Goal: Task Accomplishment & Management: Manage account settings

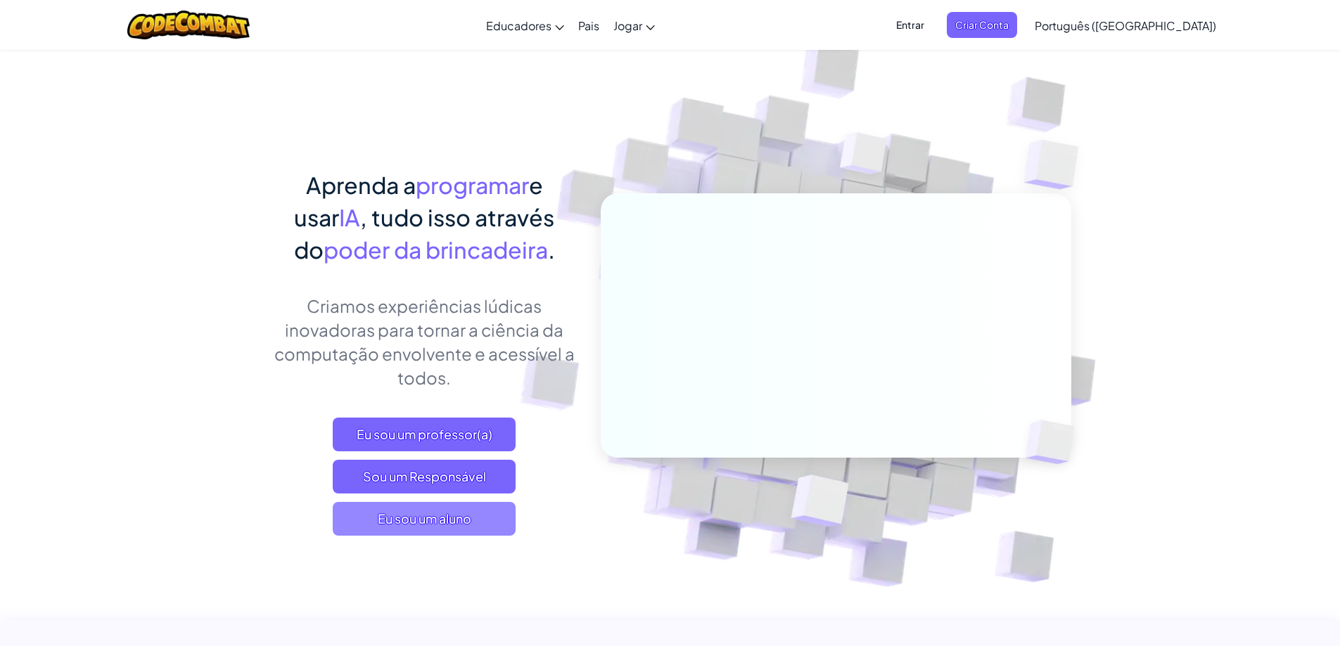
click at [469, 523] on font "Eu sou um aluno" at bounding box center [425, 519] width 94 height 16
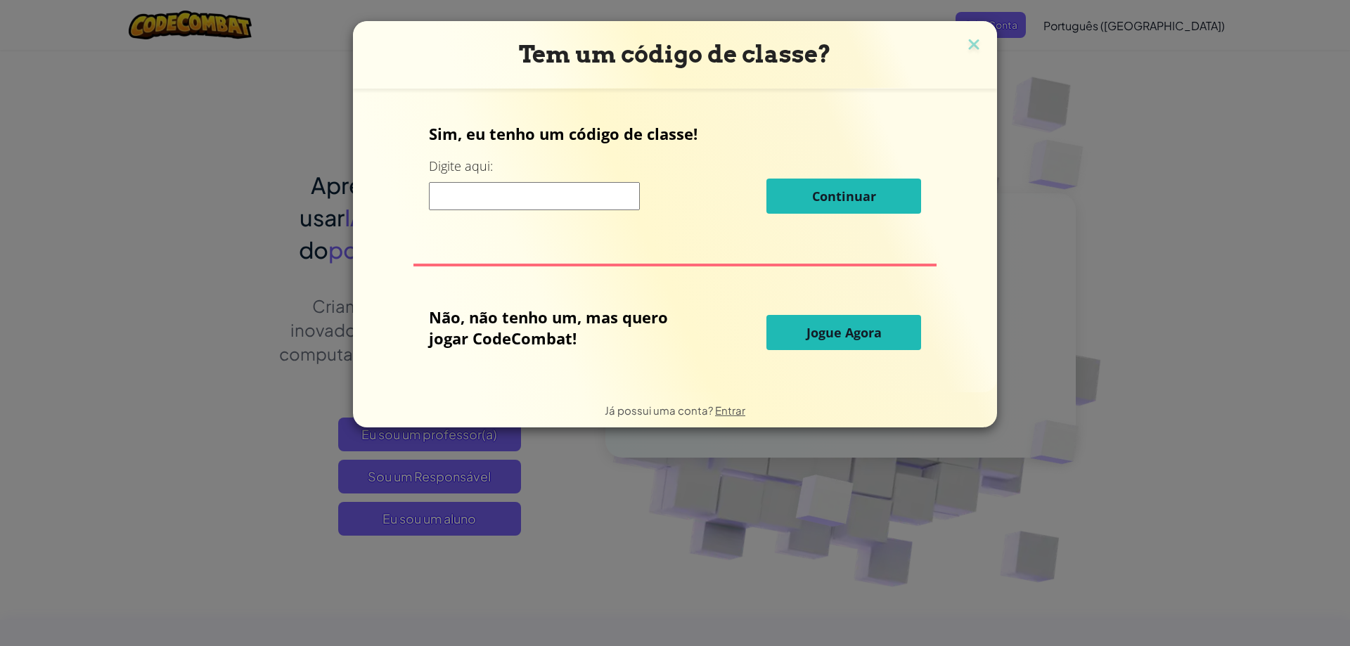
click at [582, 196] on input at bounding box center [534, 196] width 211 height 28
click at [869, 336] on font "Jogue Agora" at bounding box center [844, 332] width 75 height 17
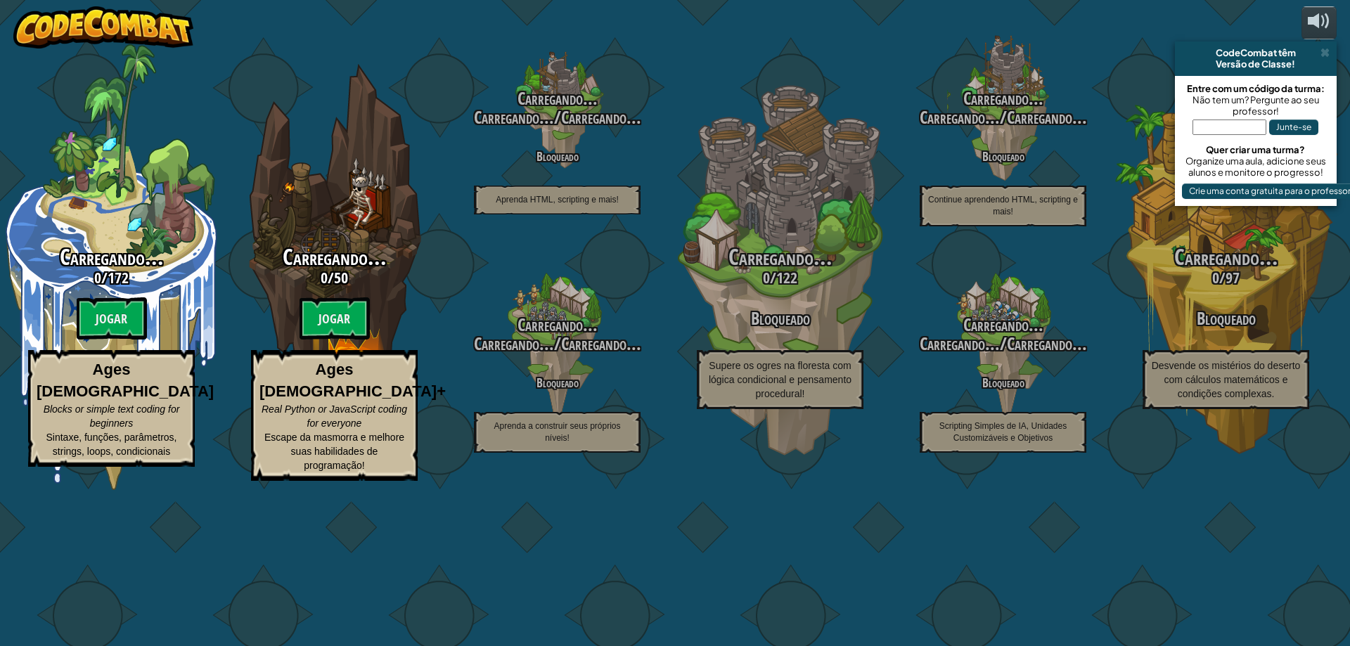
select select "pt-BR"
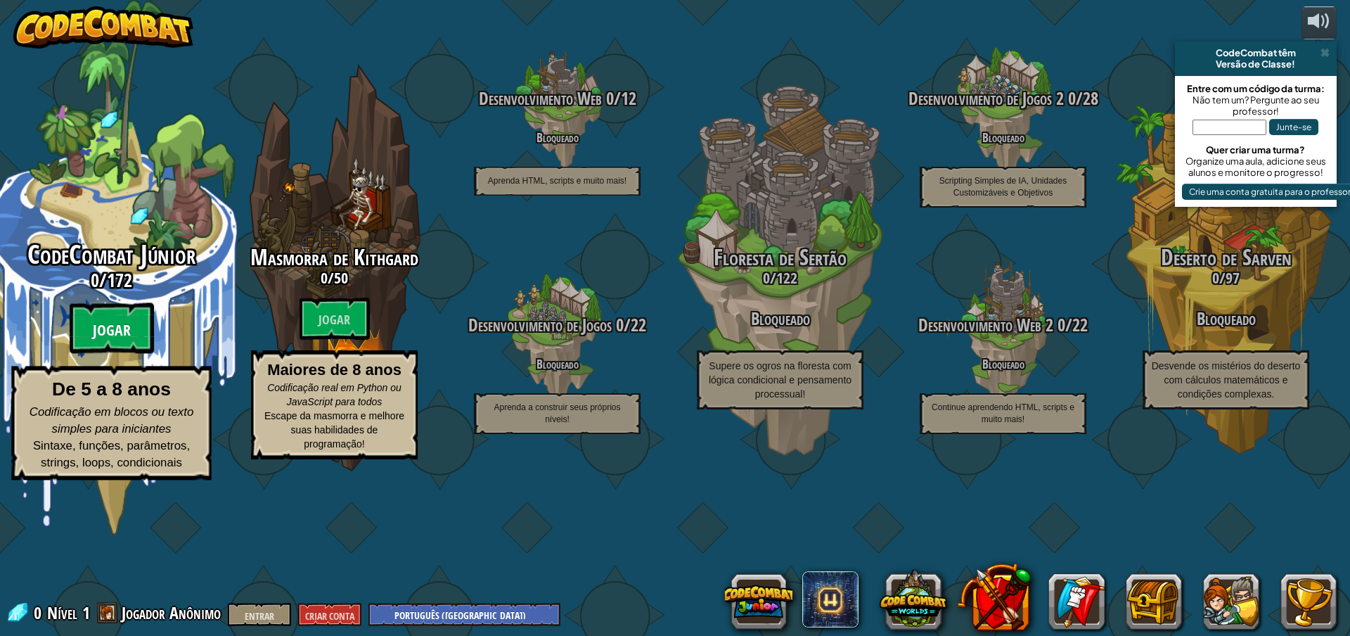
click at [112, 341] on font "Jogar" at bounding box center [112, 330] width 38 height 21
select select "pt-BR"
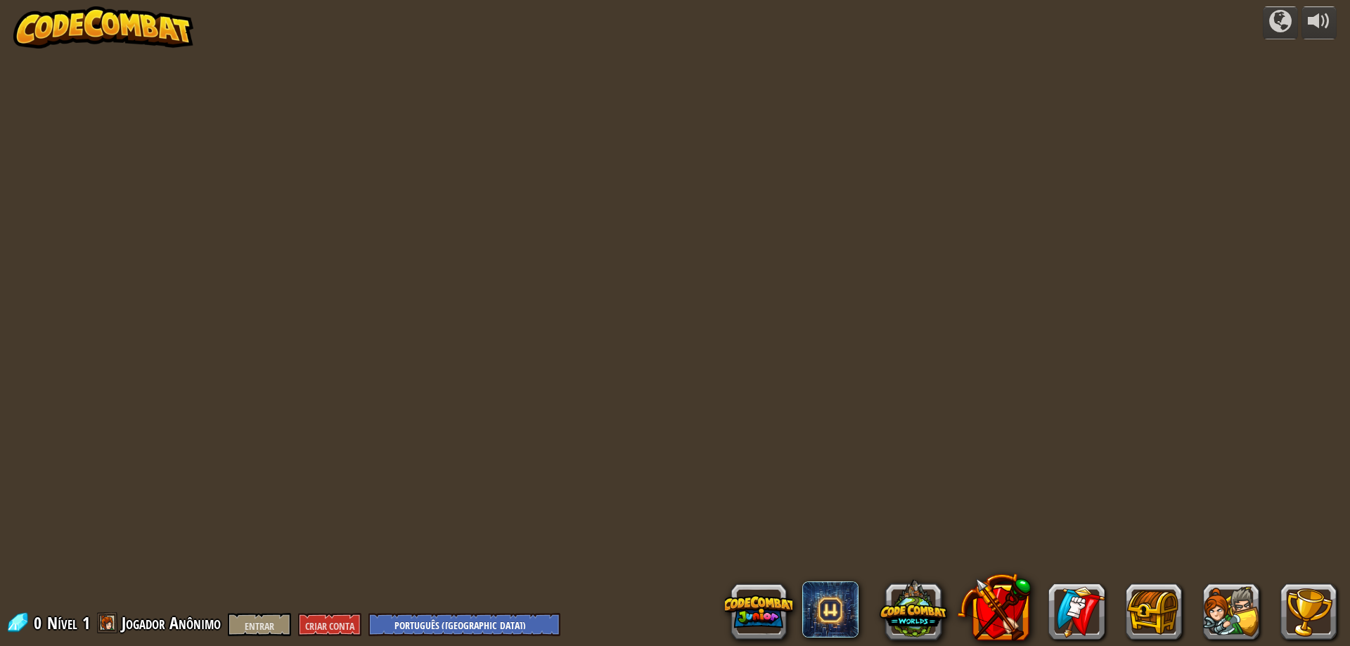
select select "pt-BR"
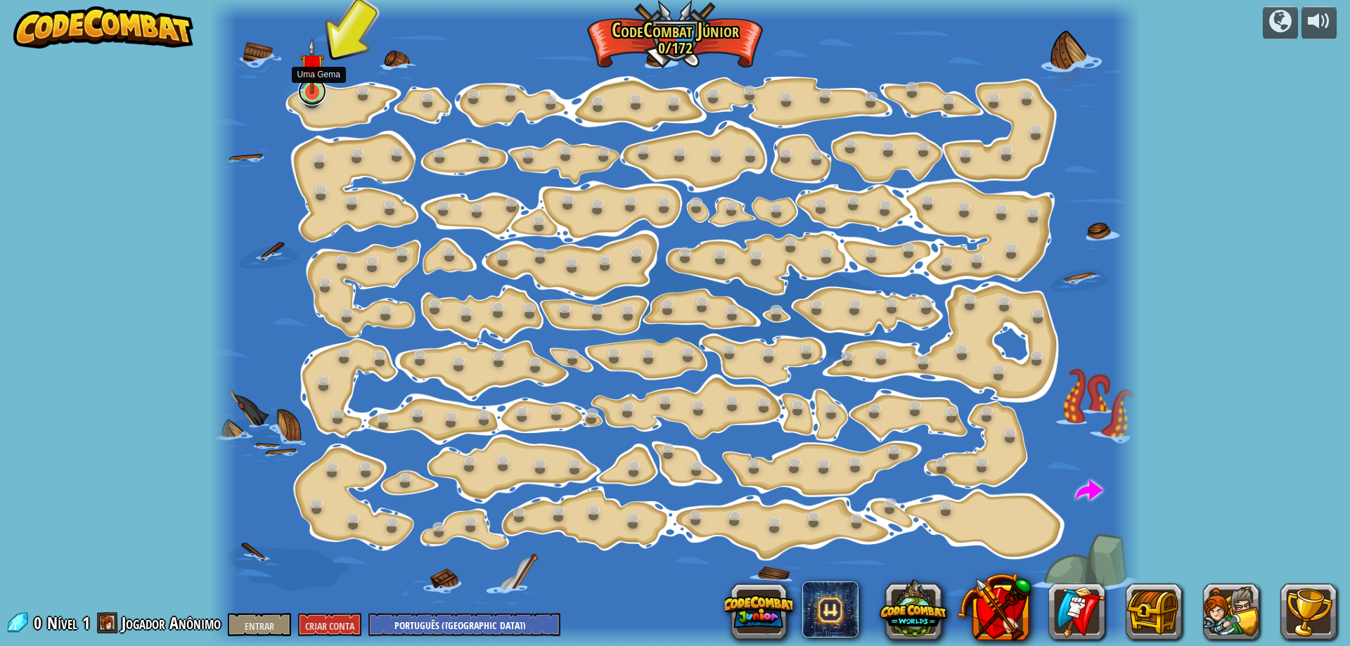
click at [311, 100] on link at bounding box center [312, 91] width 28 height 28
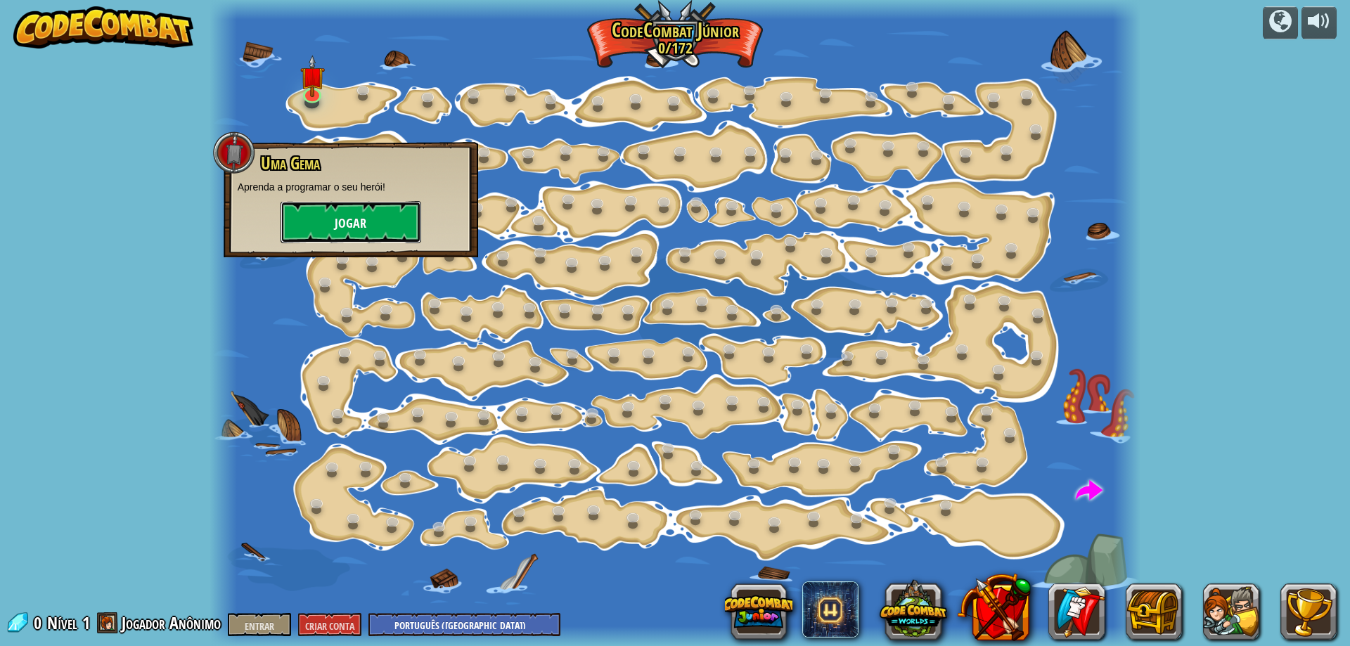
click at [338, 215] on font "Jogar" at bounding box center [351, 224] width 32 height 18
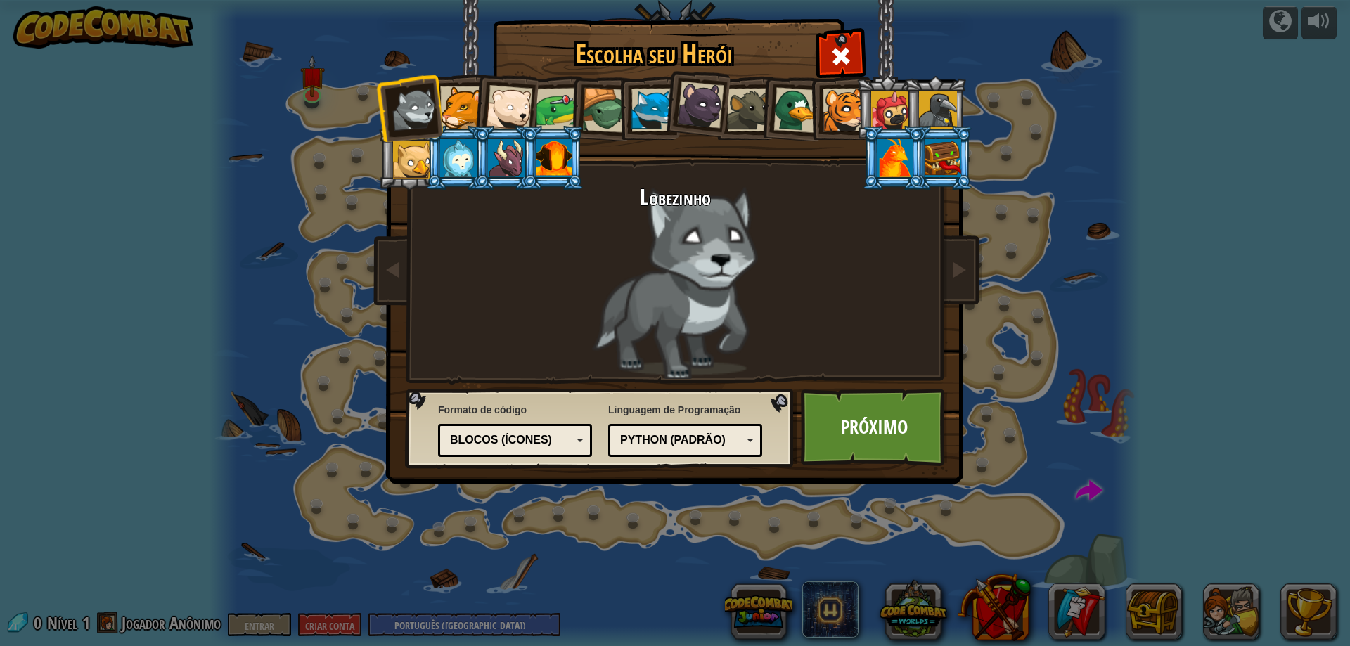
click at [461, 105] on div at bounding box center [461, 108] width 43 height 43
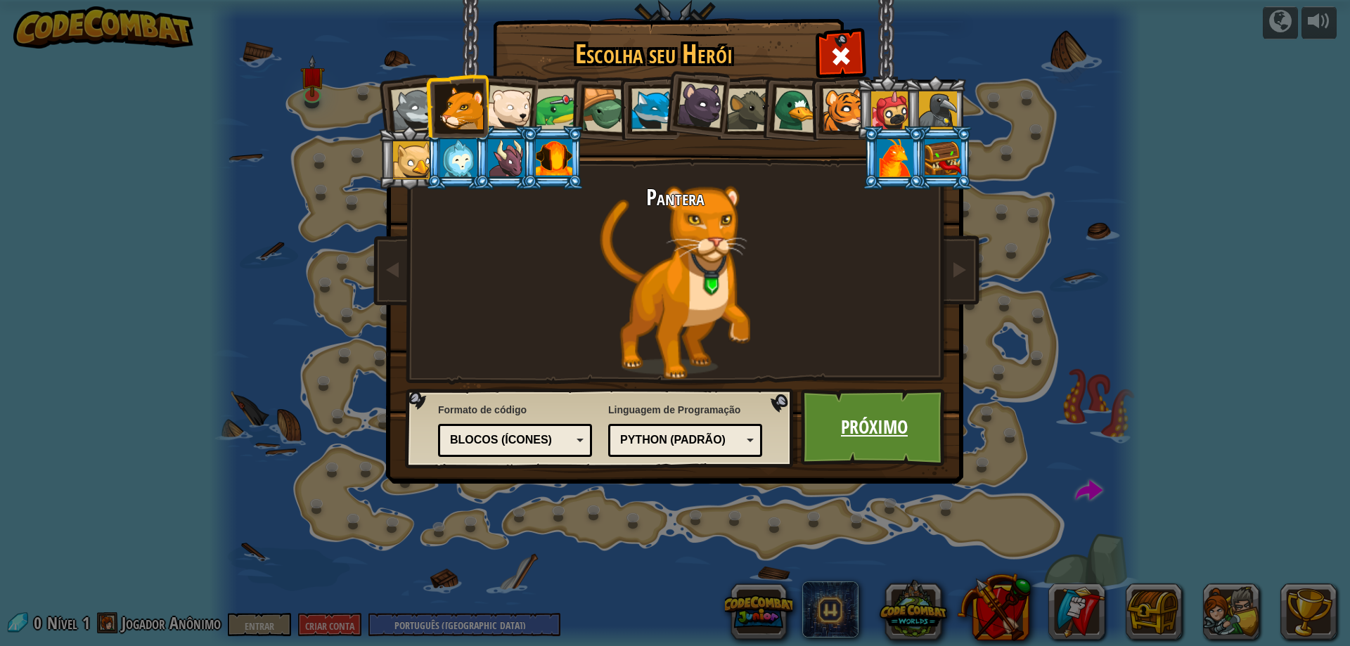
click at [879, 426] on font "Próximo" at bounding box center [874, 426] width 67 height 25
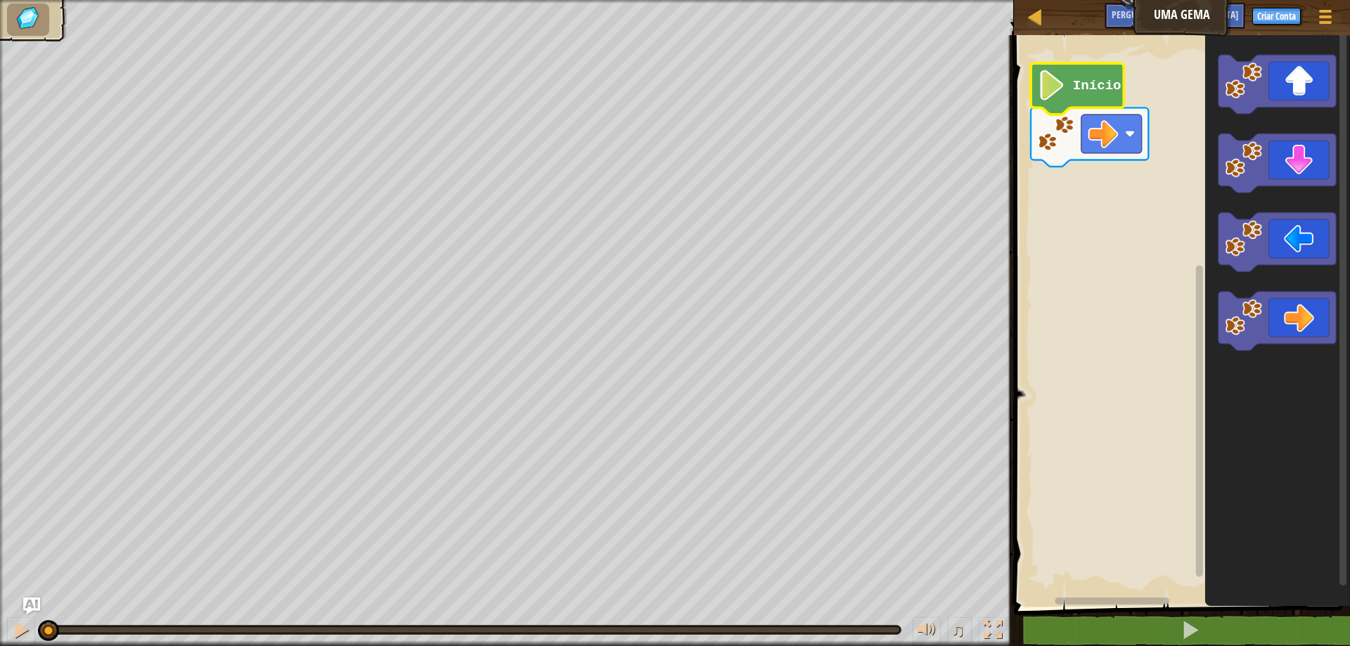
click at [1050, 94] on image "Espaço de trabalho do Blockly" at bounding box center [1051, 85] width 29 height 30
click at [1118, 132] on image "Espaço de trabalho do Blockly" at bounding box center [1103, 134] width 30 height 30
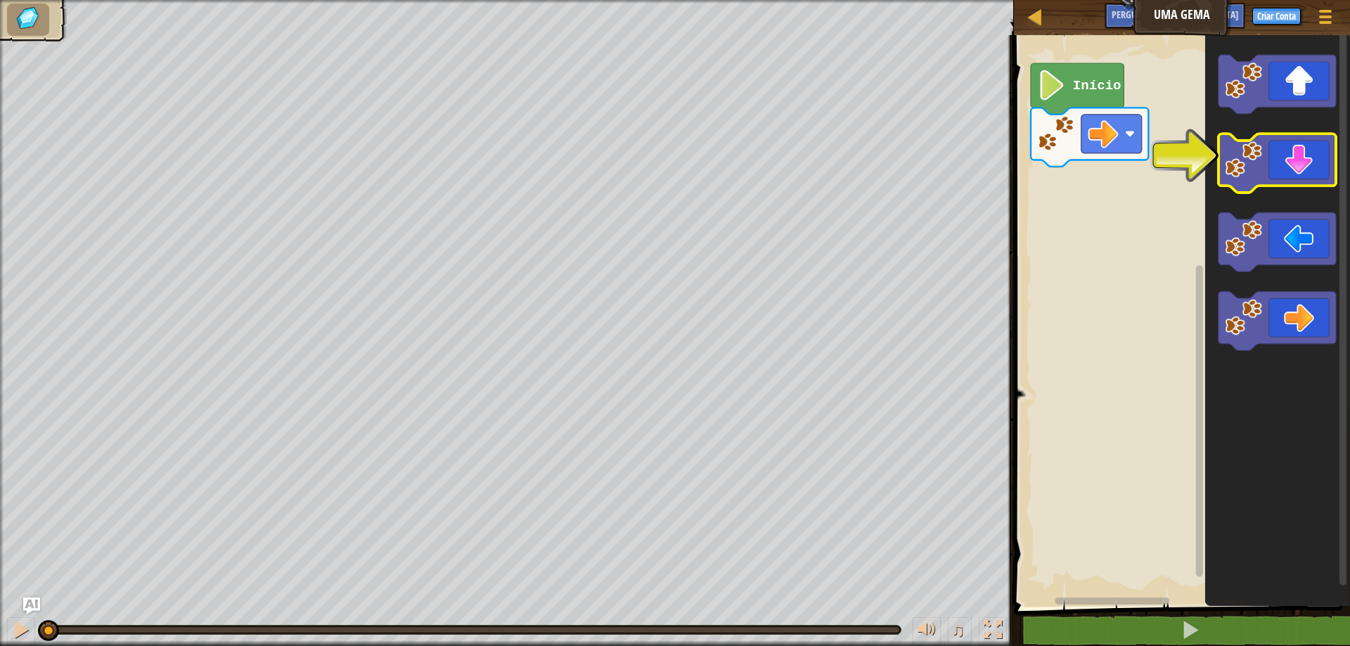
click at [1267, 167] on icon "Espaço de trabalho do Blockly" at bounding box center [1277, 163] width 117 height 59
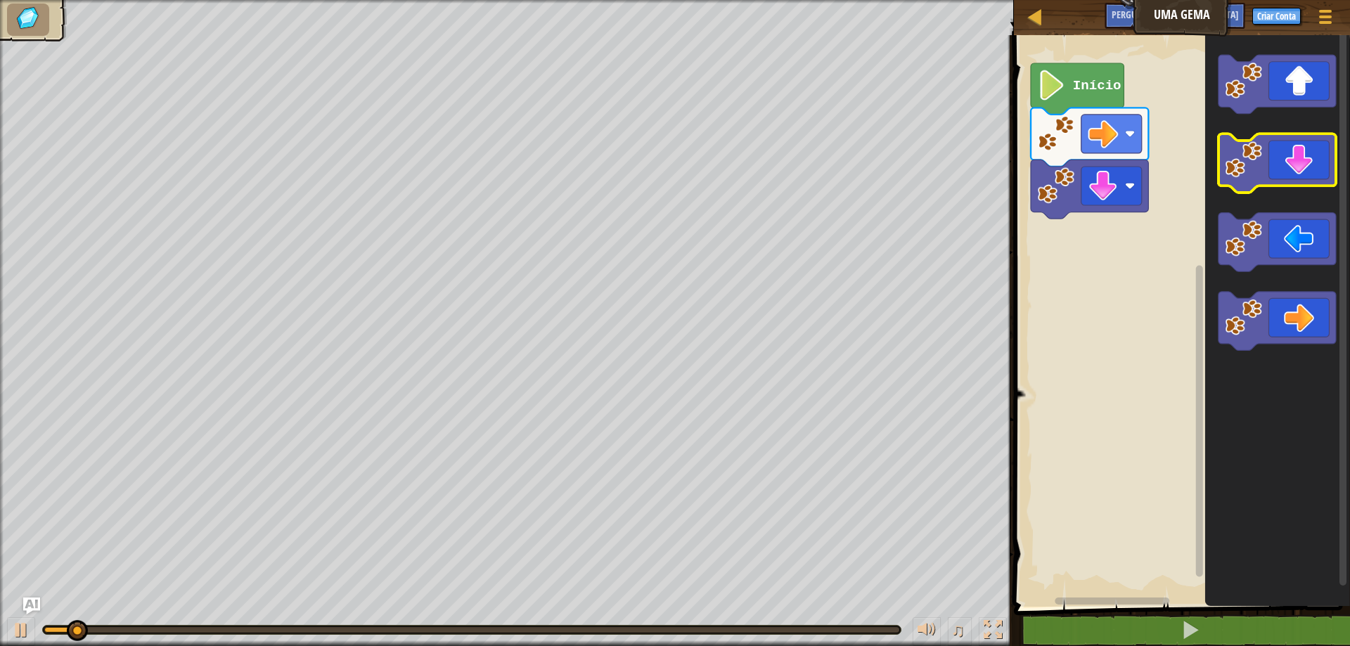
click at [1267, 167] on icon "Espaço de trabalho do Blockly" at bounding box center [1277, 163] width 117 height 59
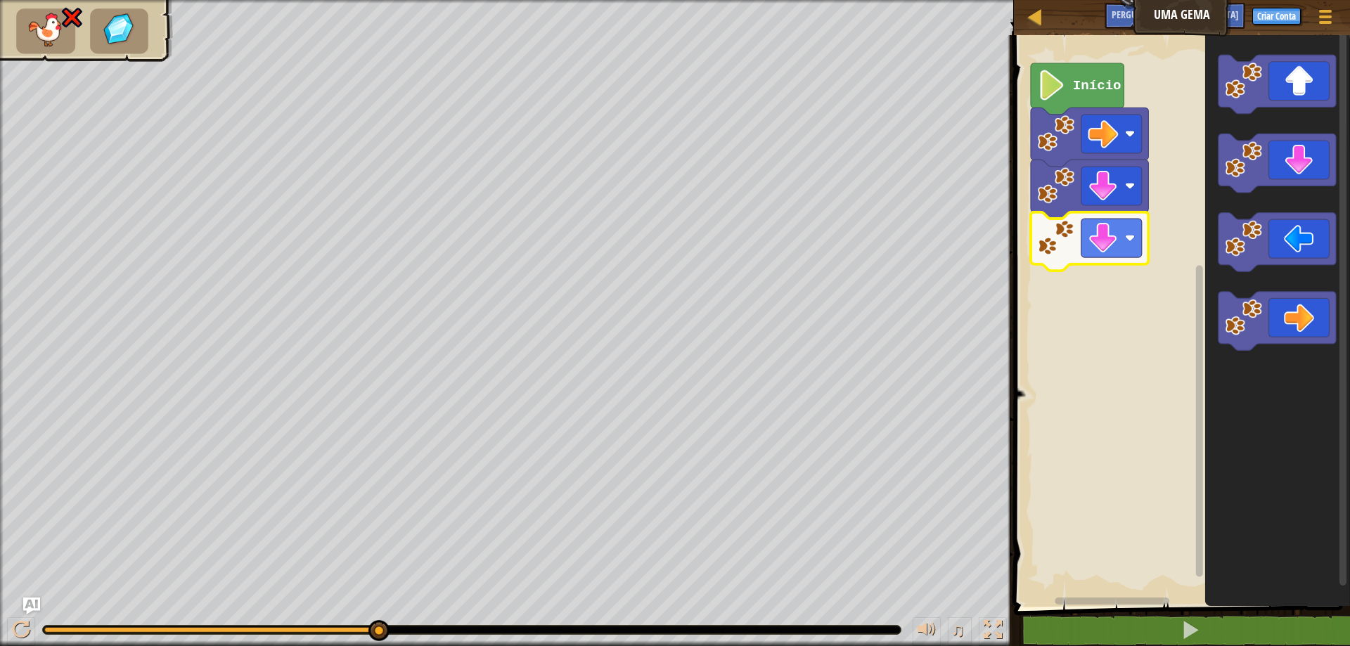
click at [1070, 253] on image "Espaço de trabalho do Blockly" at bounding box center [1055, 237] width 37 height 37
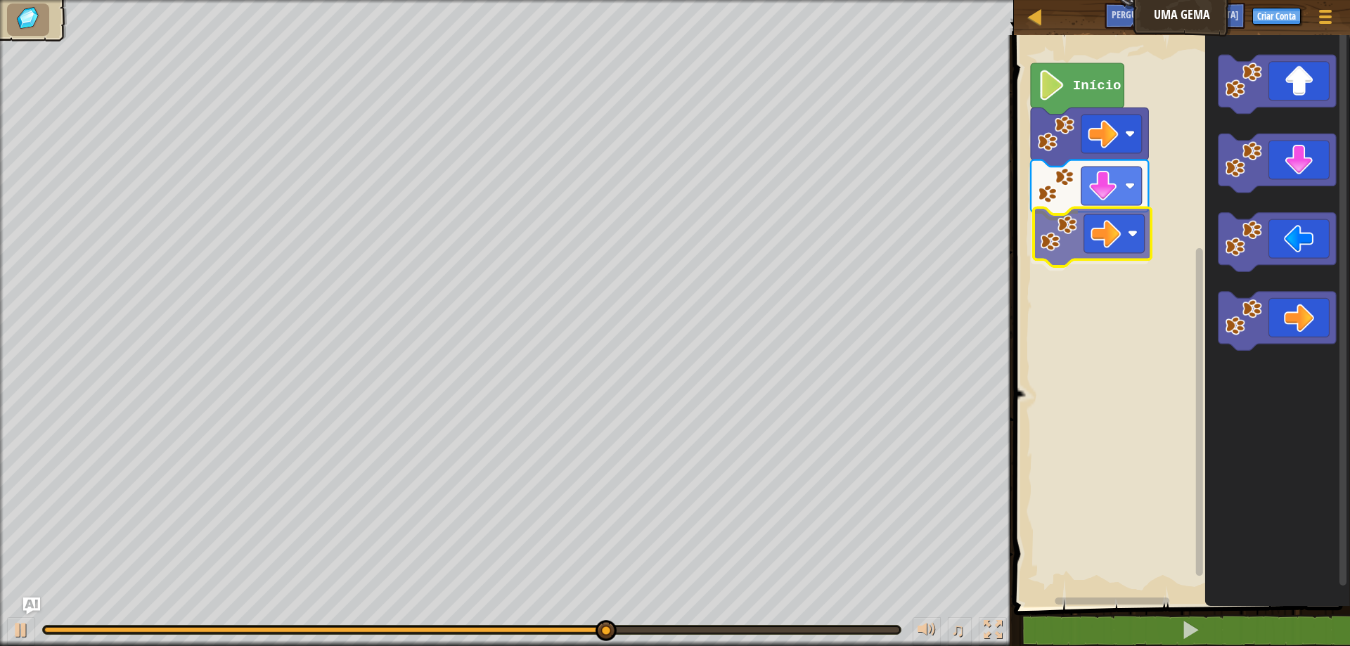
click at [1112, 246] on div "Início" at bounding box center [1180, 317] width 340 height 579
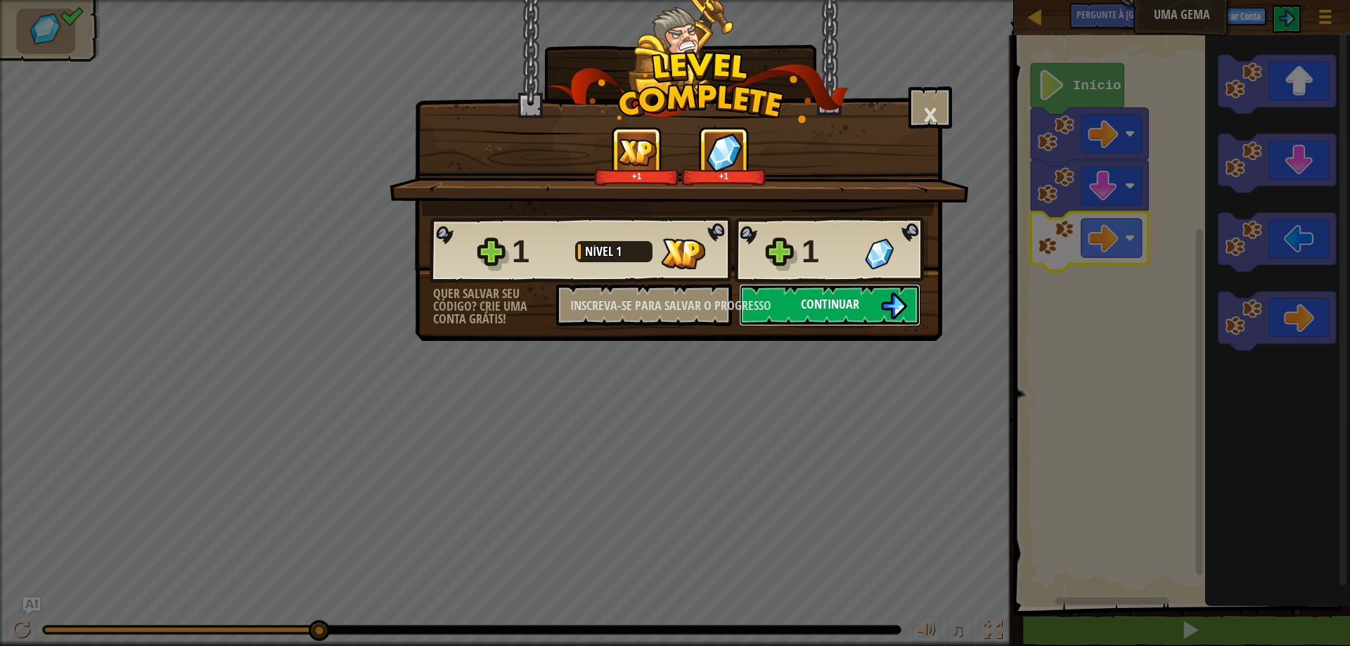
click at [793, 310] on button "Continuar" at bounding box center [829, 305] width 181 height 42
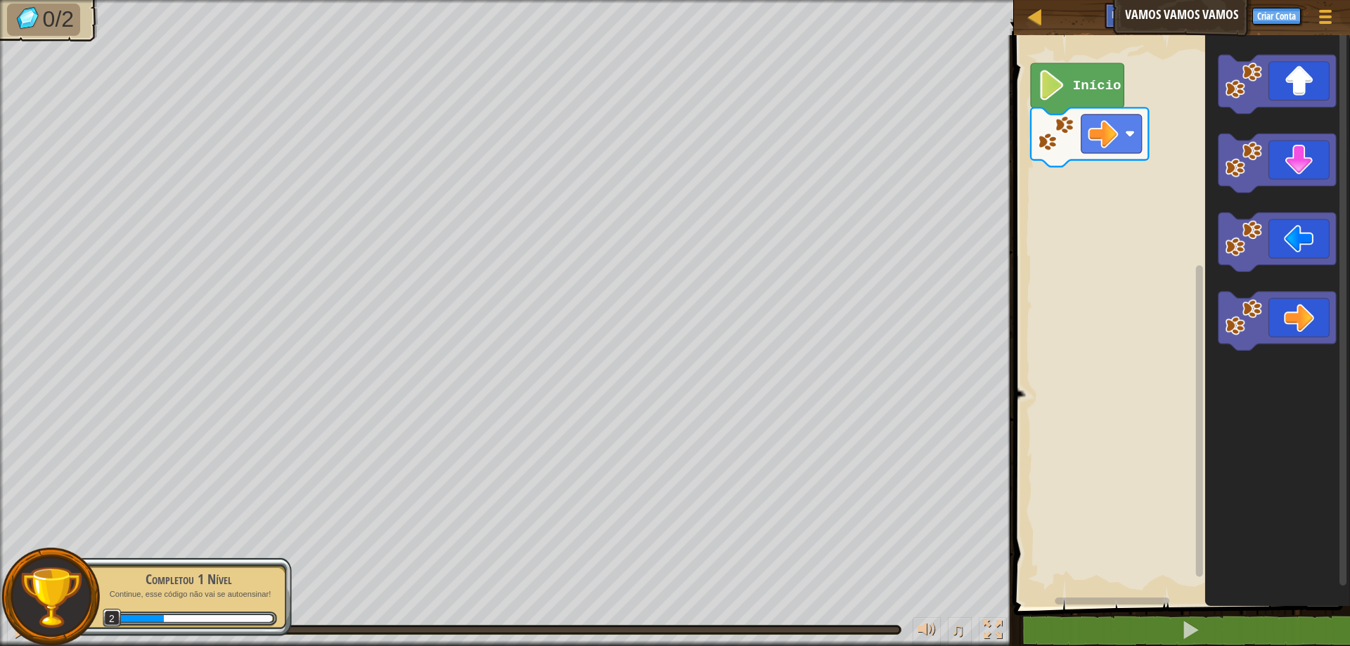
click at [1081, 99] on icon "Espaço de trabalho do Blockly" at bounding box center [1077, 88] width 93 height 51
click at [1068, 72] on icon "Espaço de trabalho do Blockly" at bounding box center [1077, 88] width 93 height 51
click at [1074, 108] on icon "Espaço de trabalho do Blockly" at bounding box center [1077, 88] width 93 height 51
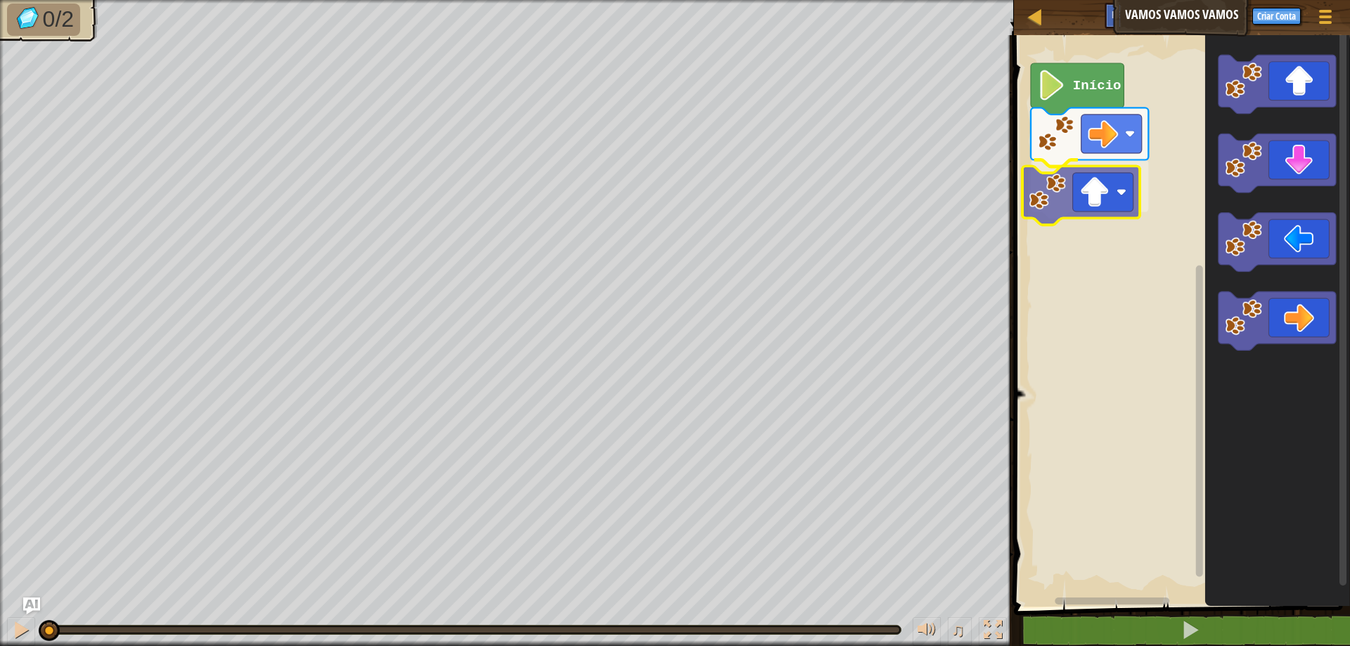
click at [1094, 181] on div "Início" at bounding box center [1180, 317] width 340 height 579
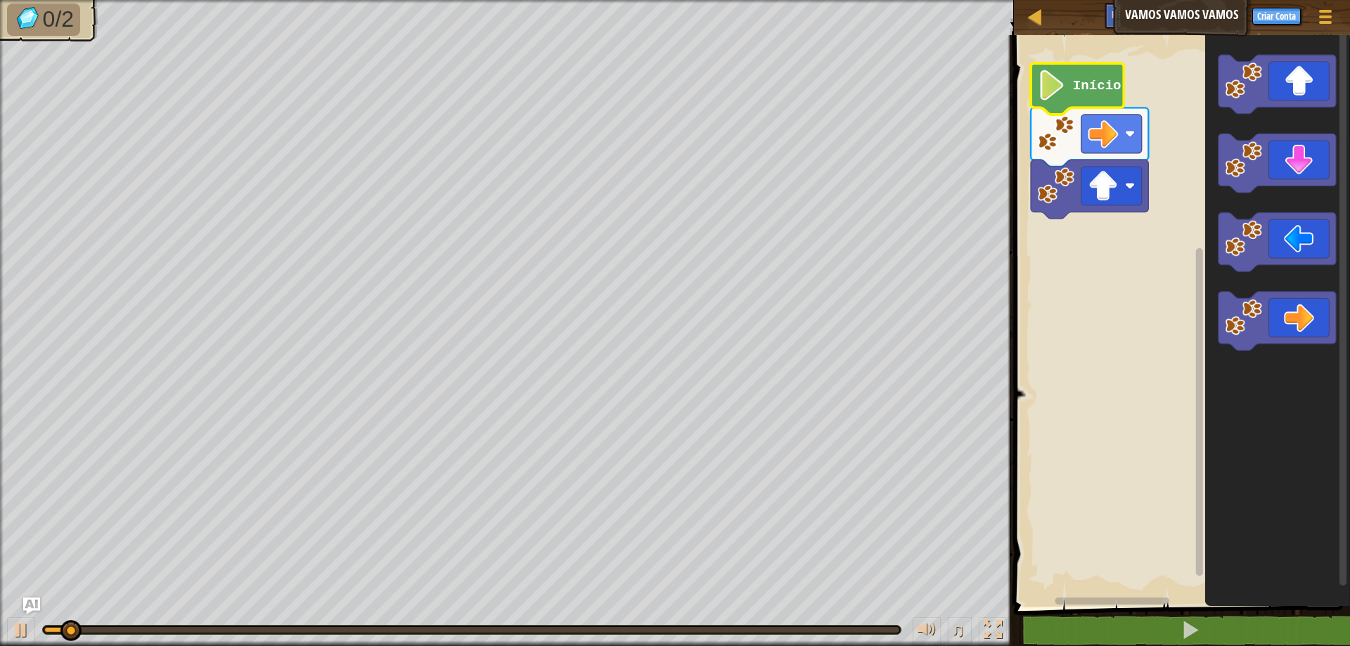
click at [1060, 81] on image "Espaço de trabalho do Blockly" at bounding box center [1051, 85] width 29 height 30
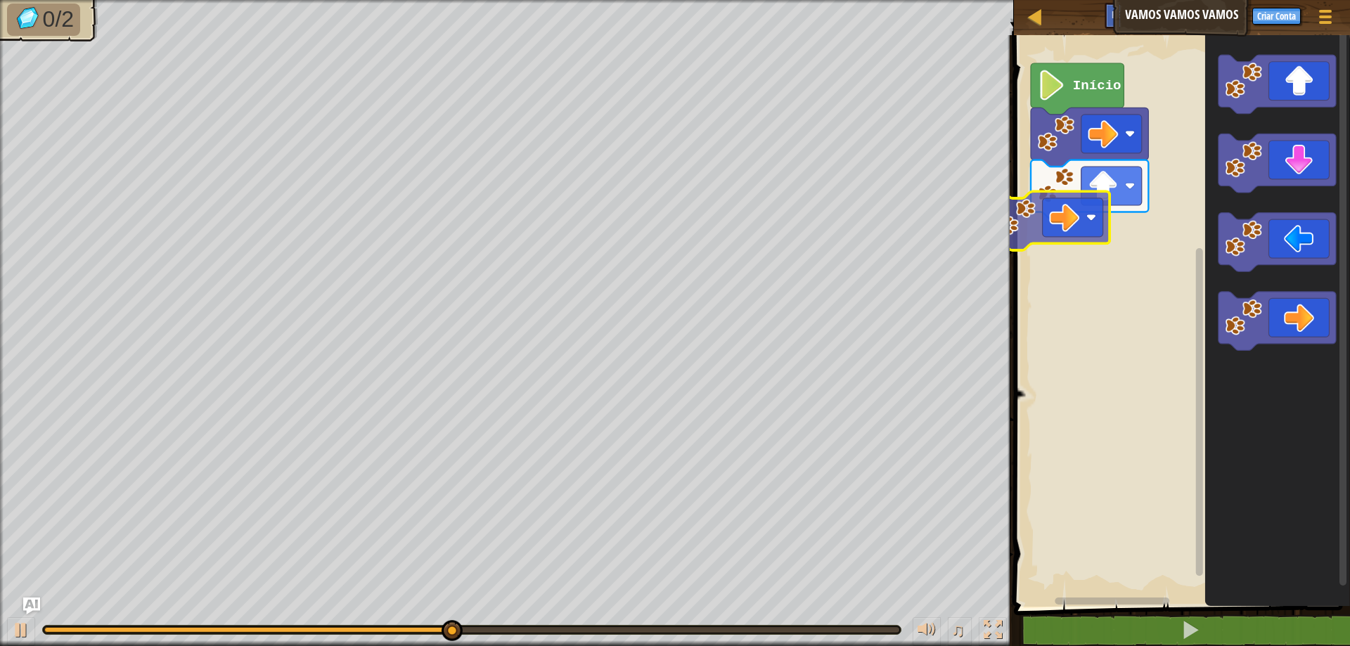
click at [1053, 216] on div "Início" at bounding box center [1180, 317] width 340 height 579
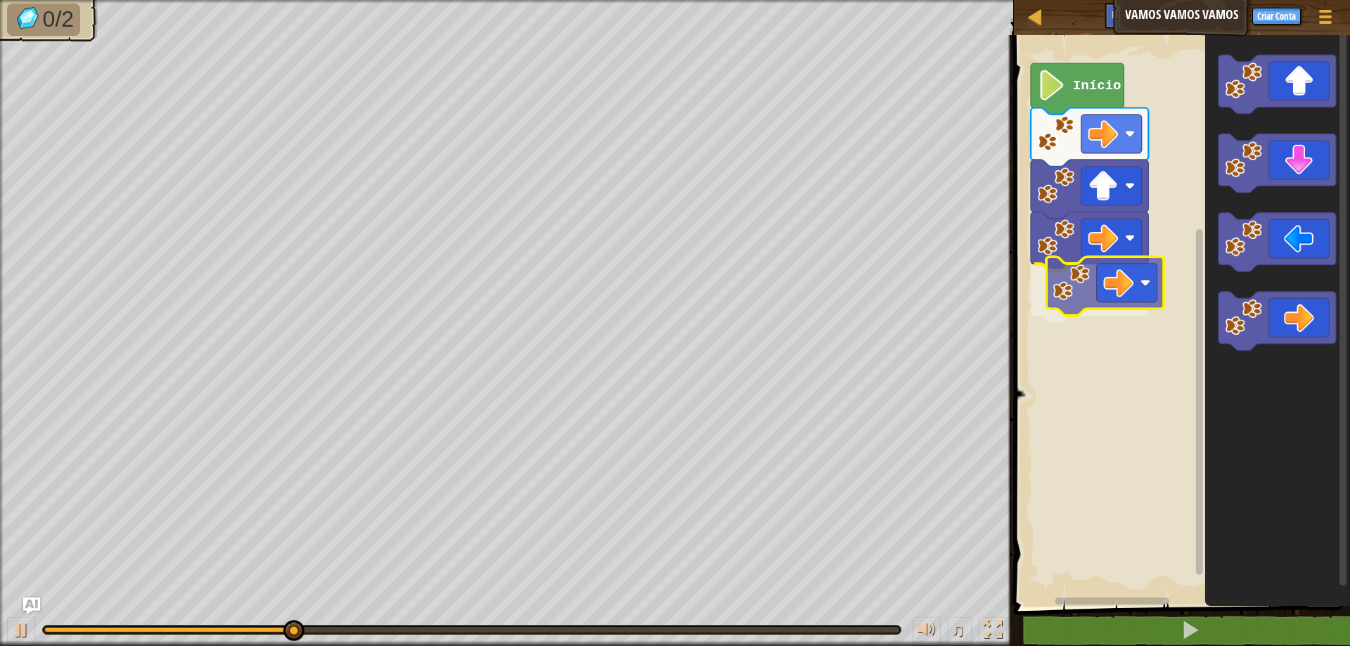
click at [1049, 281] on div "Início" at bounding box center [1180, 317] width 340 height 579
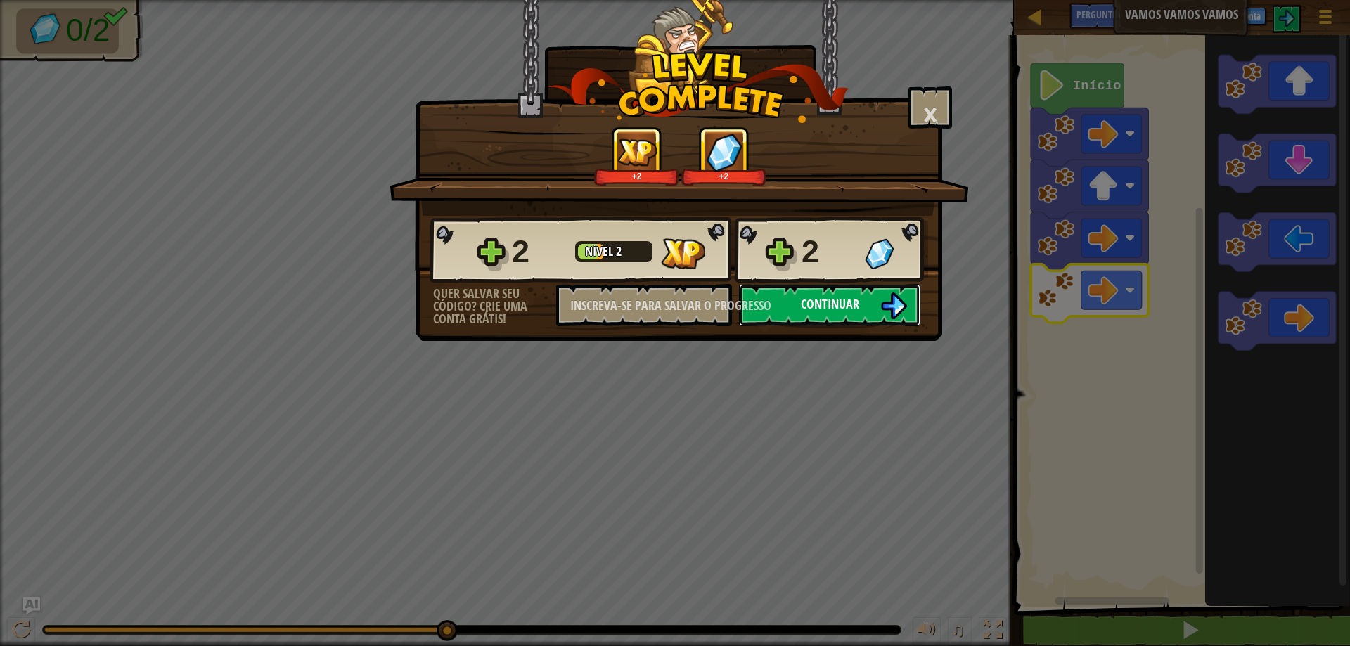
click at [860, 300] on button "Continuar" at bounding box center [829, 305] width 181 height 42
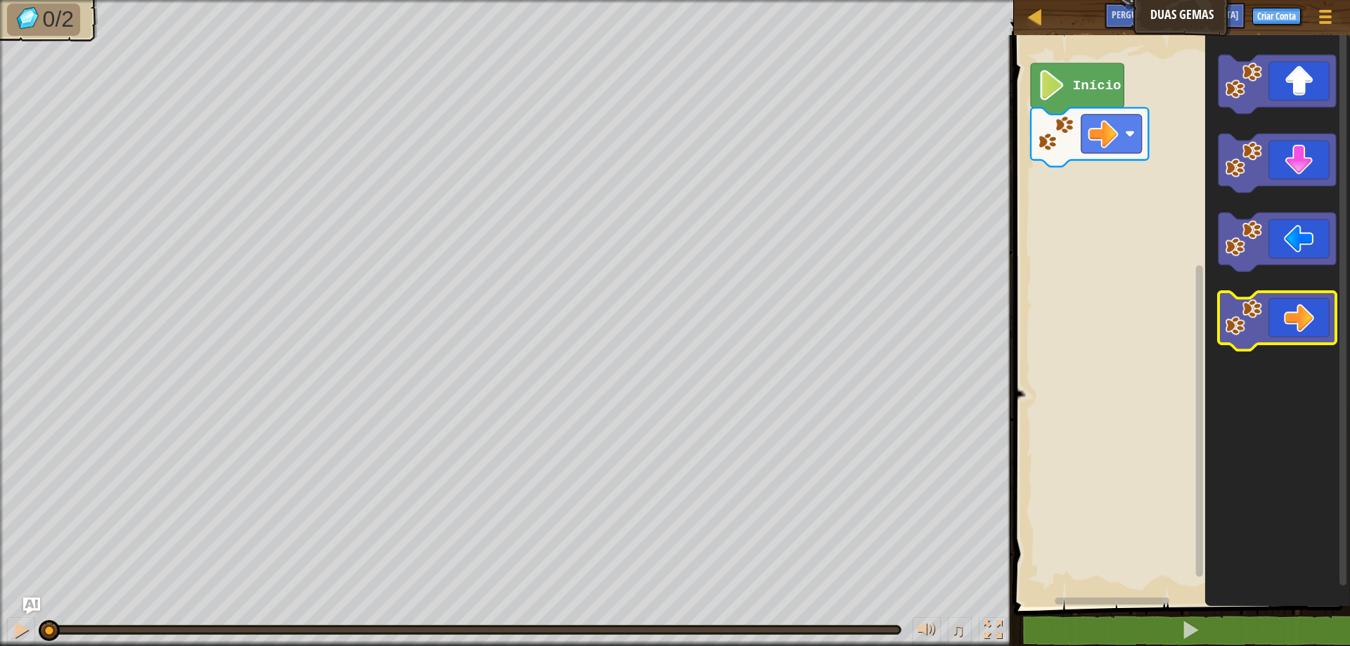
click at [1268, 338] on icon "Espaço de trabalho do Blockly" at bounding box center [1277, 321] width 117 height 59
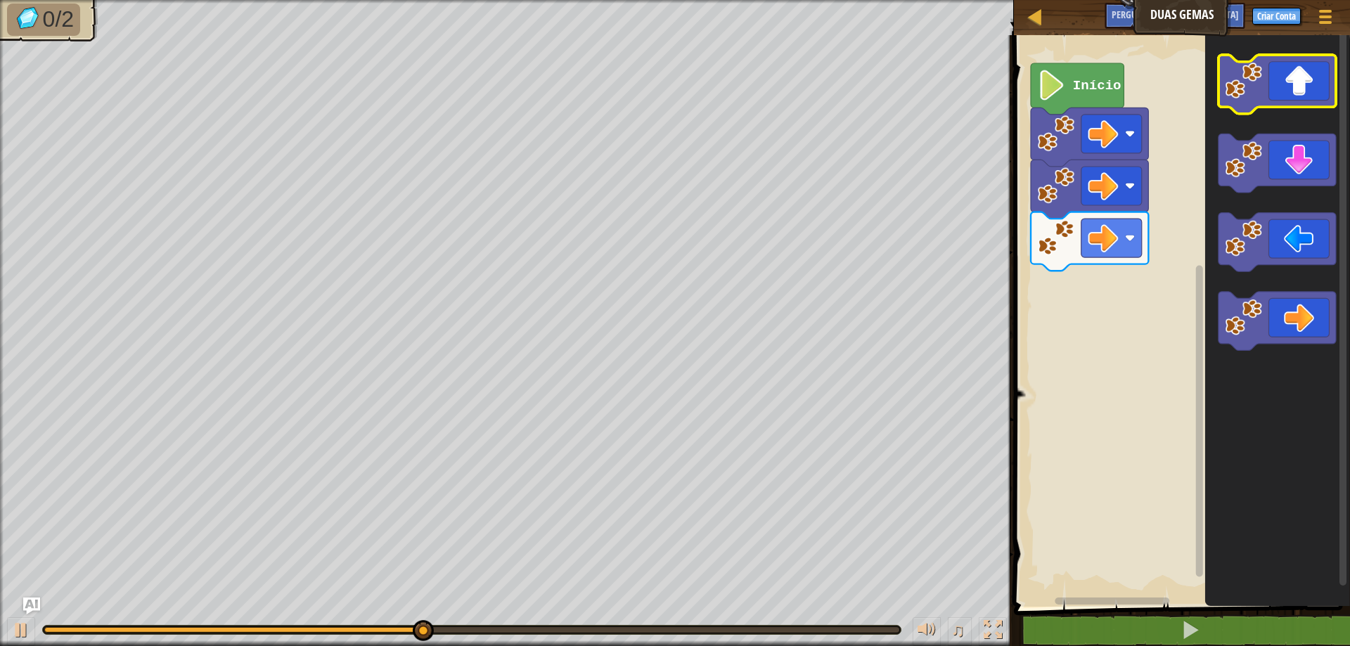
click at [1265, 89] on icon "Espaço de trabalho do Blockly" at bounding box center [1277, 84] width 117 height 59
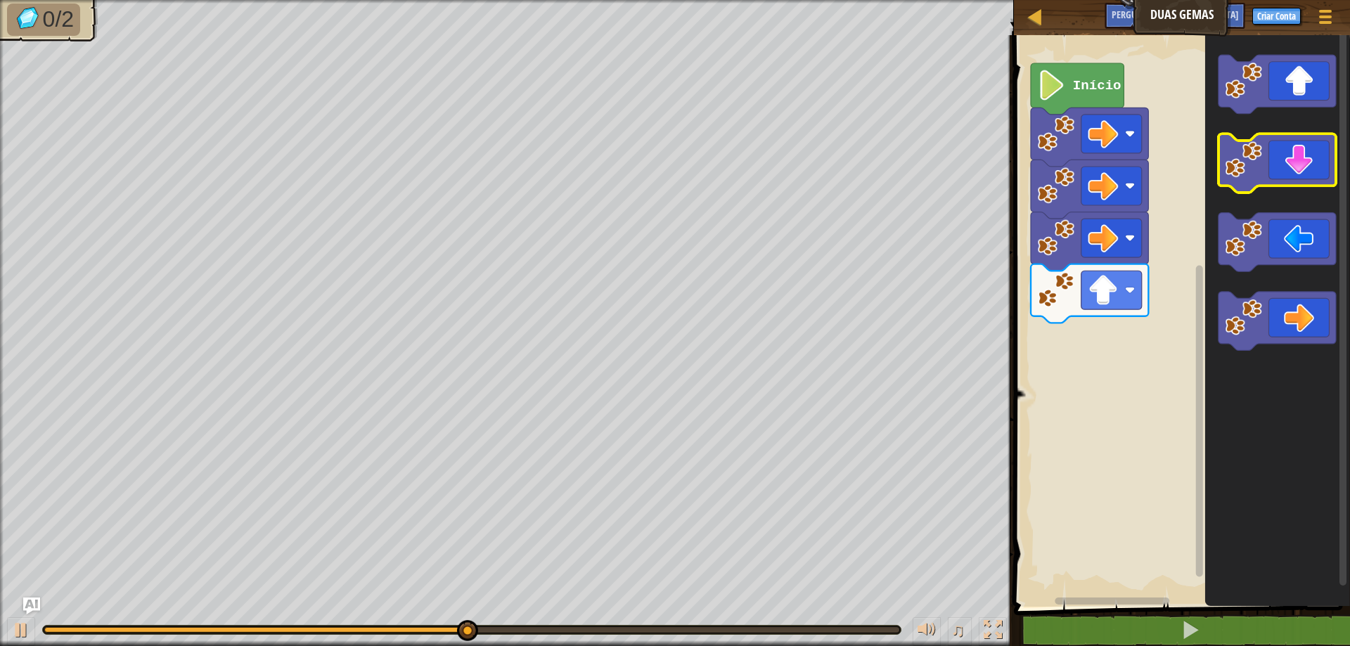
click at [1288, 172] on icon "Espaço de trabalho do Blockly" at bounding box center [1277, 163] width 117 height 59
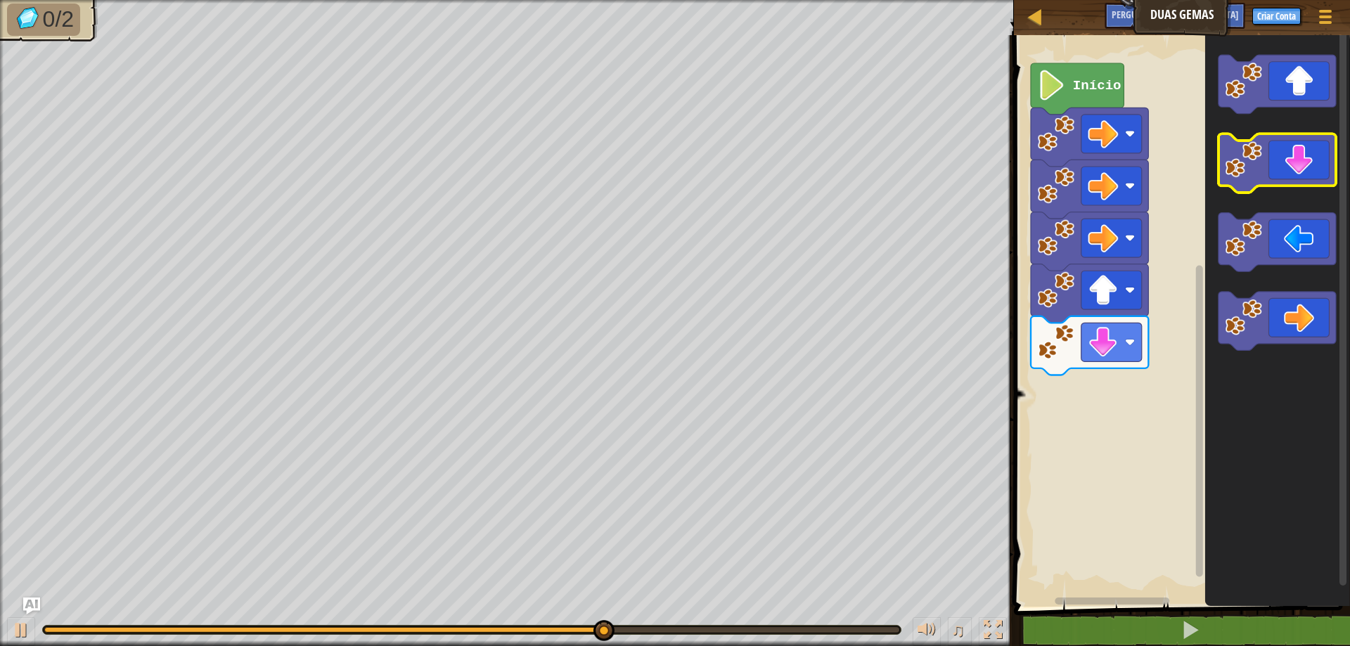
click at [1256, 165] on image "Espaço de trabalho do Blockly" at bounding box center [1243, 159] width 37 height 37
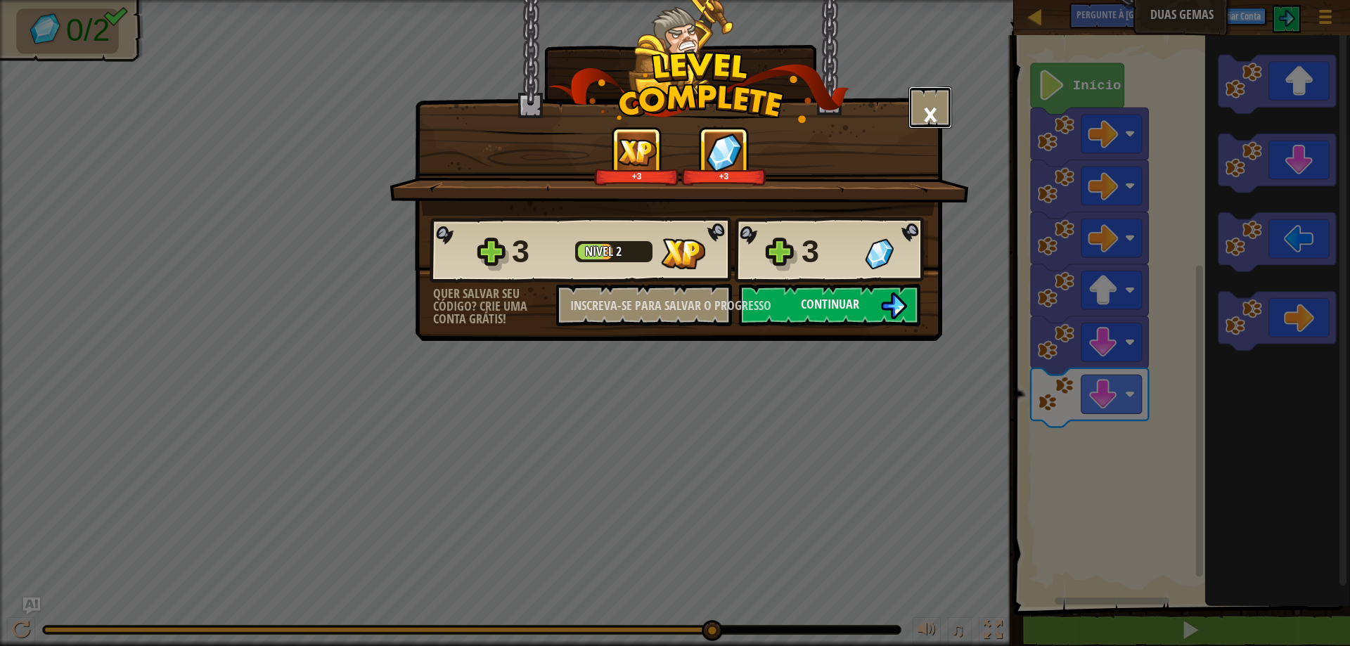
click at [935, 101] on font "×" at bounding box center [930, 114] width 15 height 48
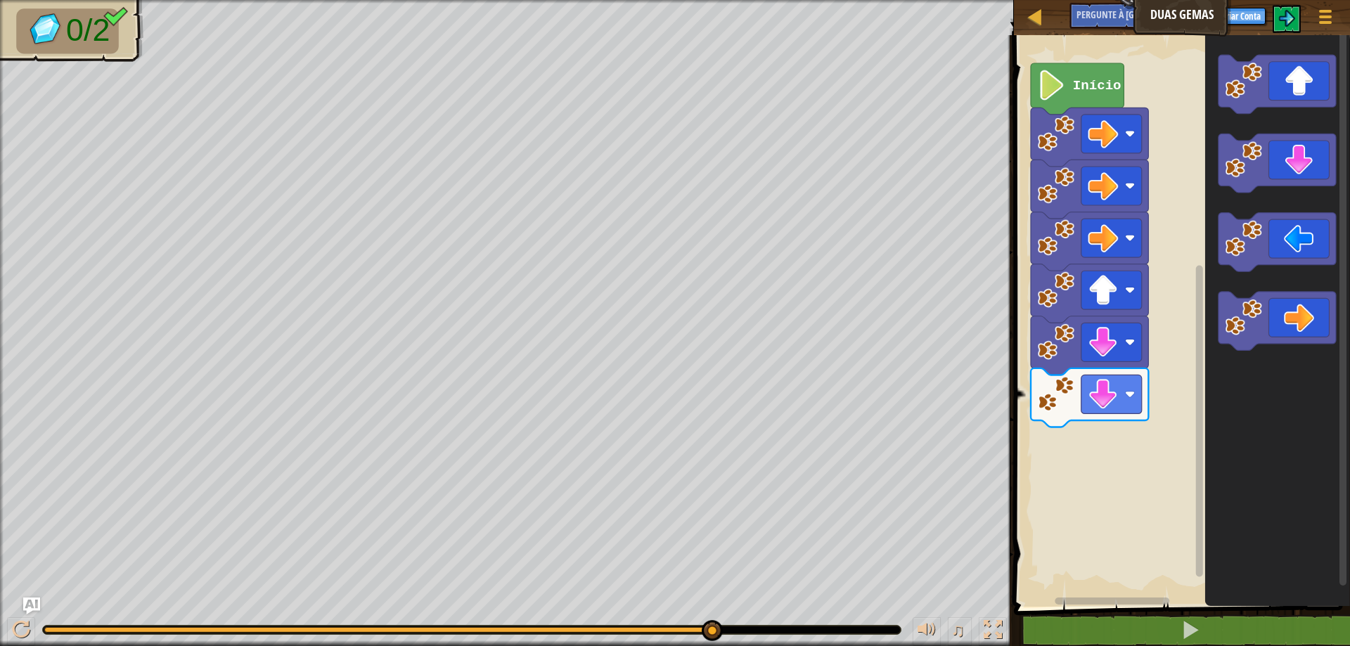
click at [1085, 94] on icon "Espaço de trabalho do Blockly" at bounding box center [1077, 88] width 93 height 51
click at [1085, 95] on icon "Espaço de trabalho do Blockly" at bounding box center [1077, 88] width 93 height 51
click at [1076, 140] on icon "Espaço de trabalho do Blockly" at bounding box center [1089, 137] width 117 height 59
click at [1051, 72] on image "Espaço de trabalho do Blockly" at bounding box center [1051, 85] width 29 height 30
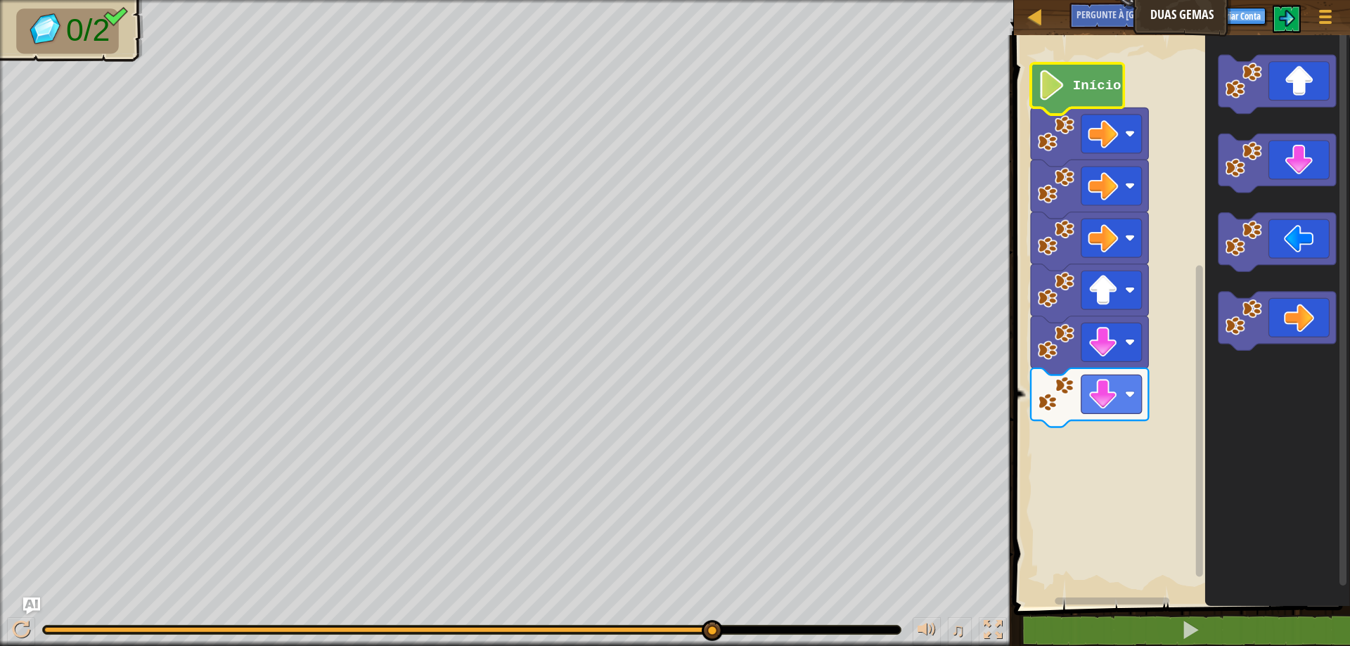
drag, startPoint x: 712, startPoint y: 637, endPoint x: 758, endPoint y: 633, distance: 46.6
click at [1273, 88] on icon "Espaço de trabalho do Blockly" at bounding box center [1277, 84] width 117 height 59
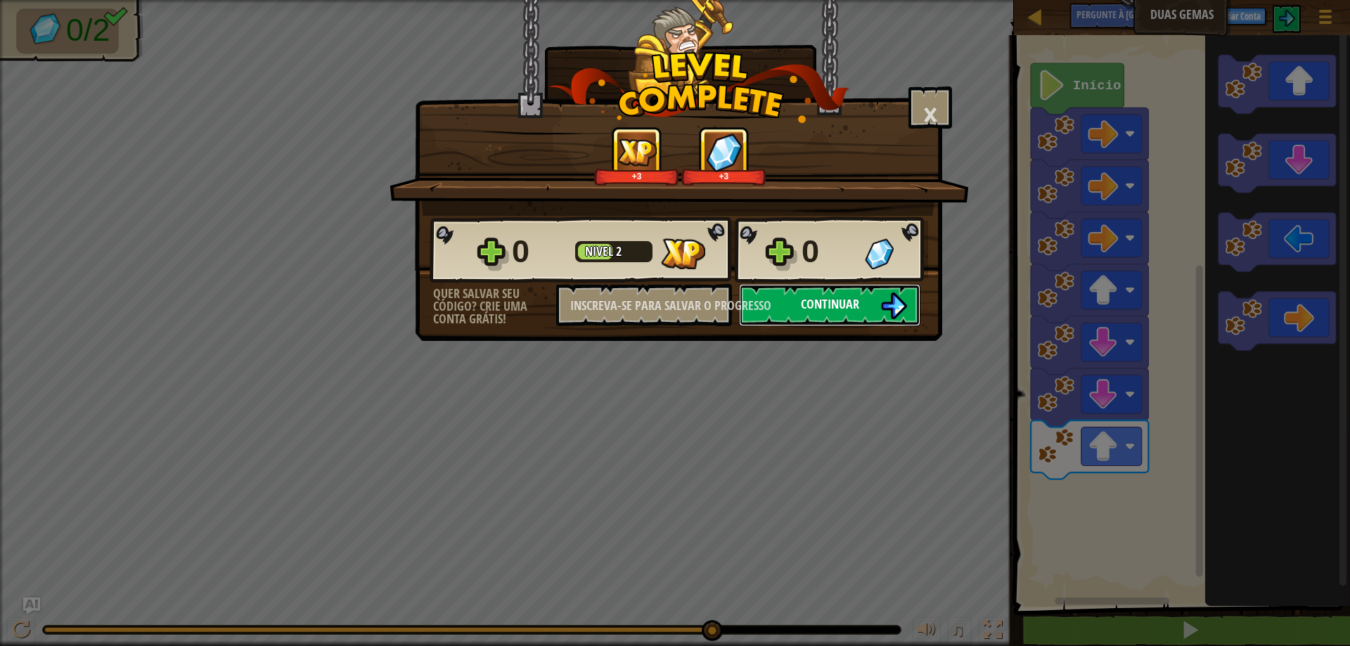
click at [831, 302] on font "Continuar" at bounding box center [830, 304] width 58 height 18
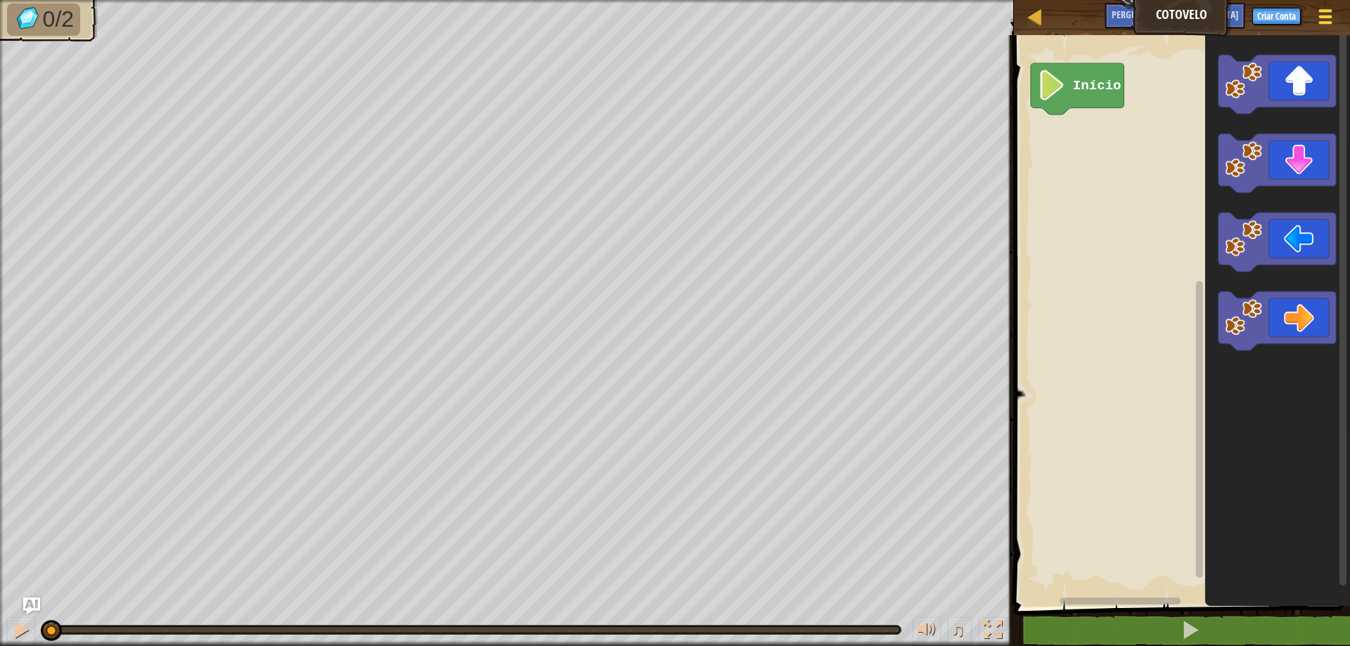
click at [1322, 20] on div at bounding box center [1325, 16] width 19 height 20
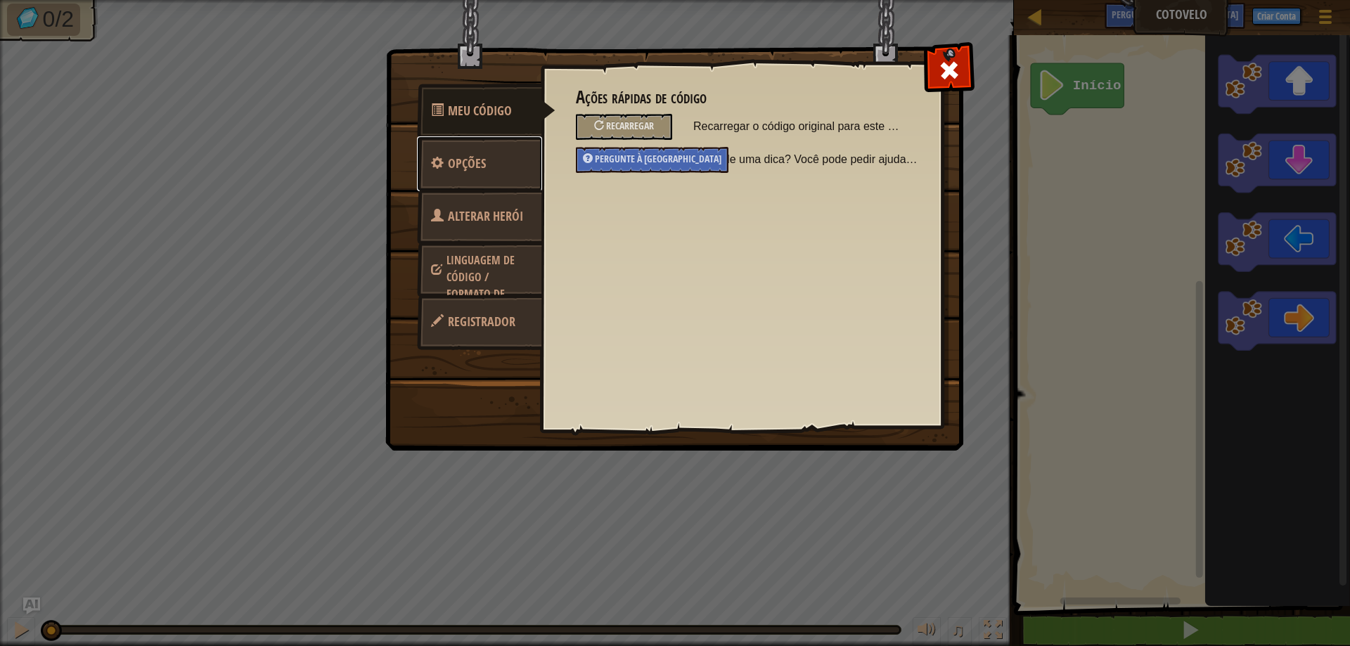
click at [455, 163] on font "Opções" at bounding box center [467, 164] width 38 height 18
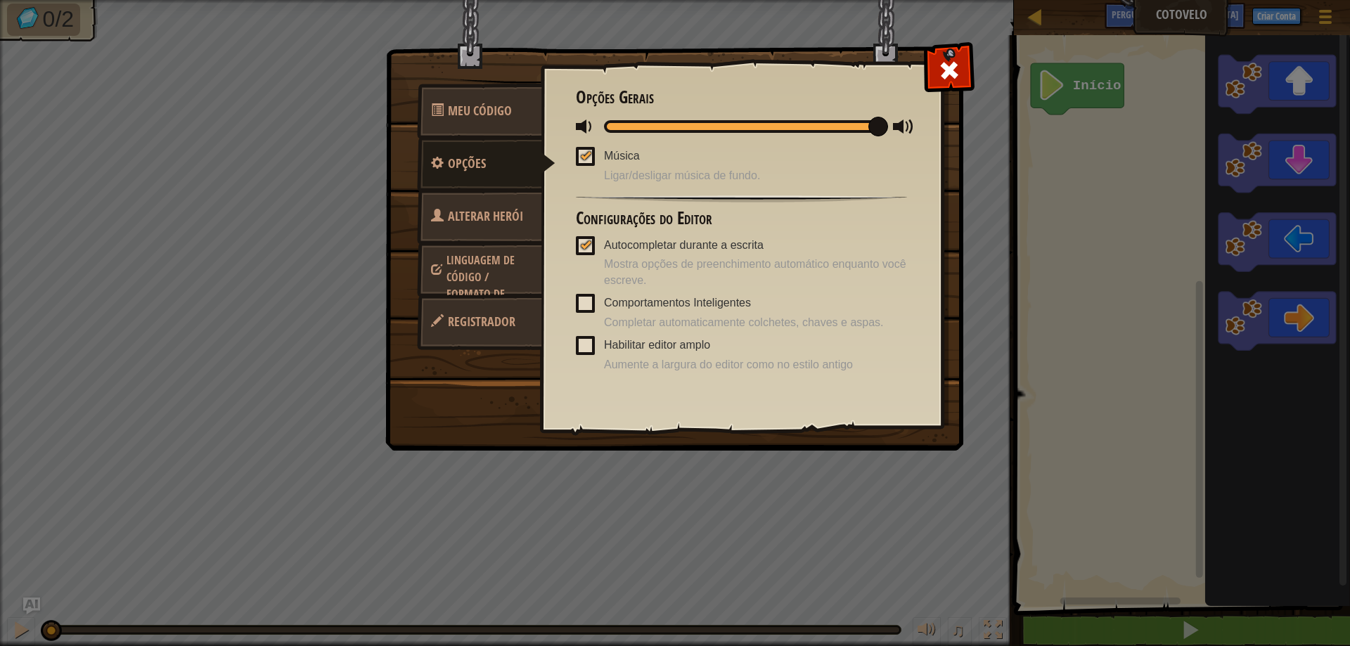
click at [585, 156] on div at bounding box center [586, 155] width 10 height 11
click at [0, 0] on input "Música" at bounding box center [0, 0] width 0 height 0
click at [955, 77] on span at bounding box center [949, 70] width 23 height 23
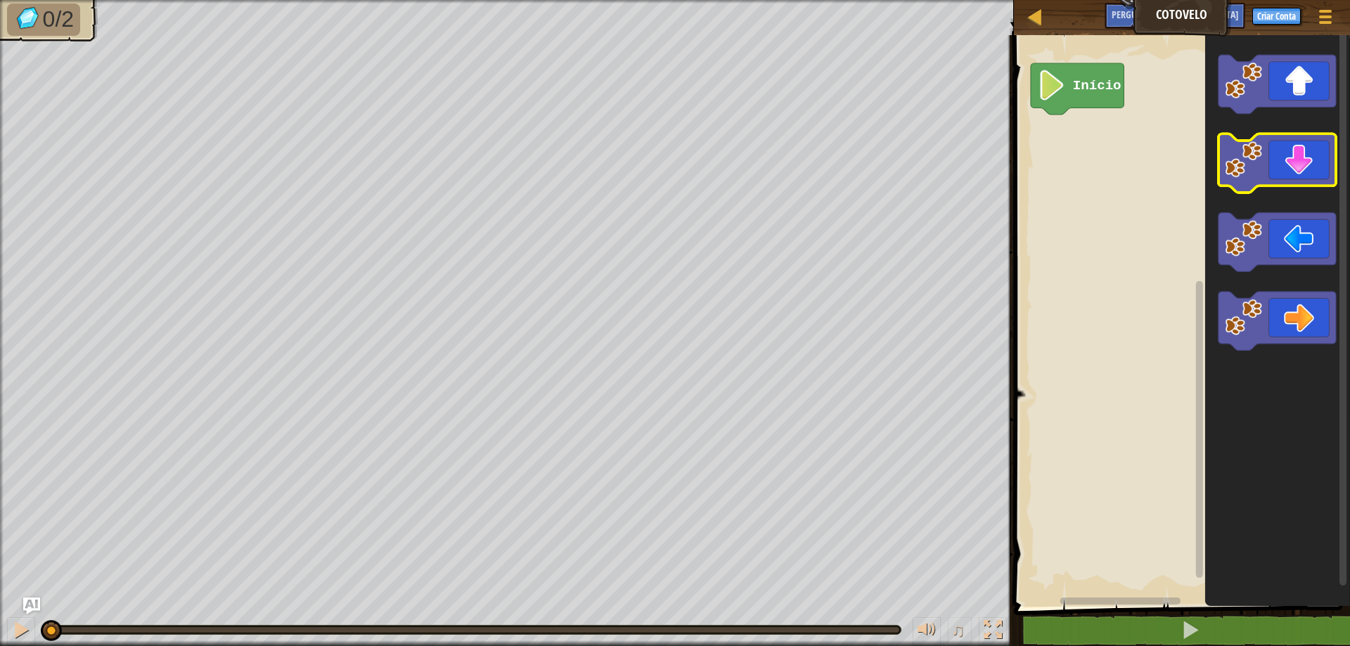
click at [1307, 177] on icon "Espaço de trabalho do Blockly" at bounding box center [1277, 163] width 117 height 59
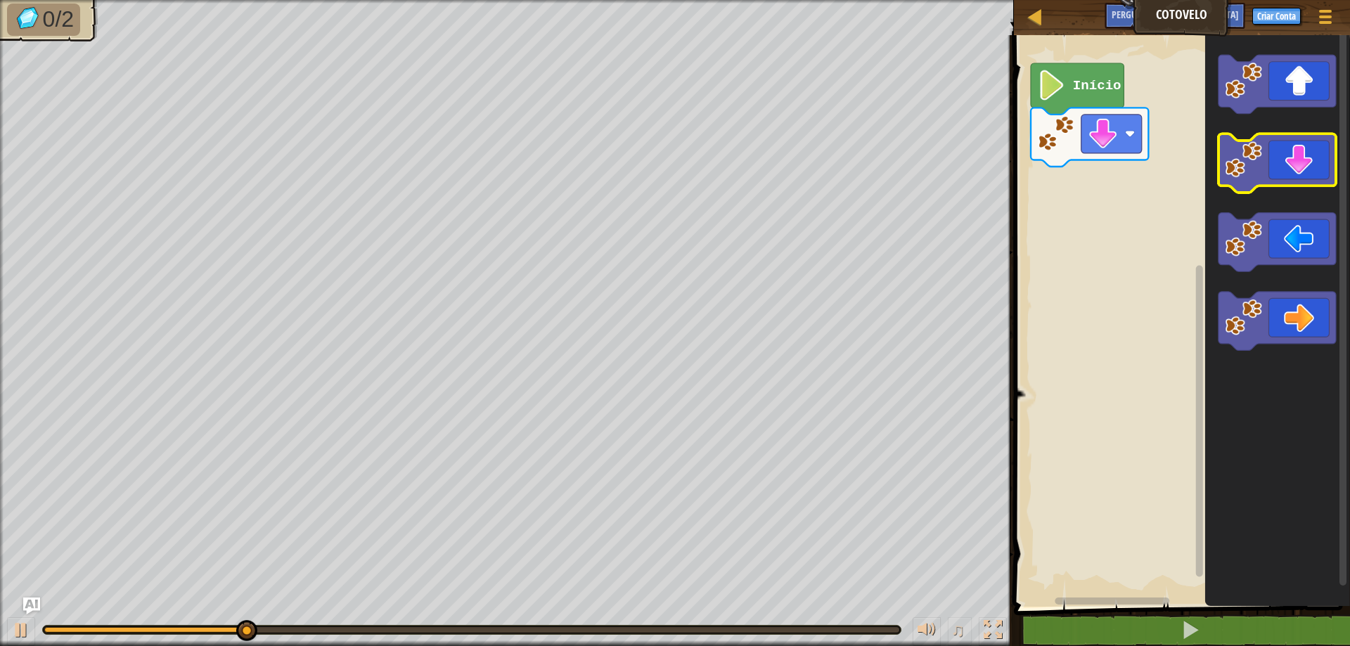
click at [1307, 177] on icon "Espaço de trabalho do Blockly" at bounding box center [1277, 163] width 117 height 59
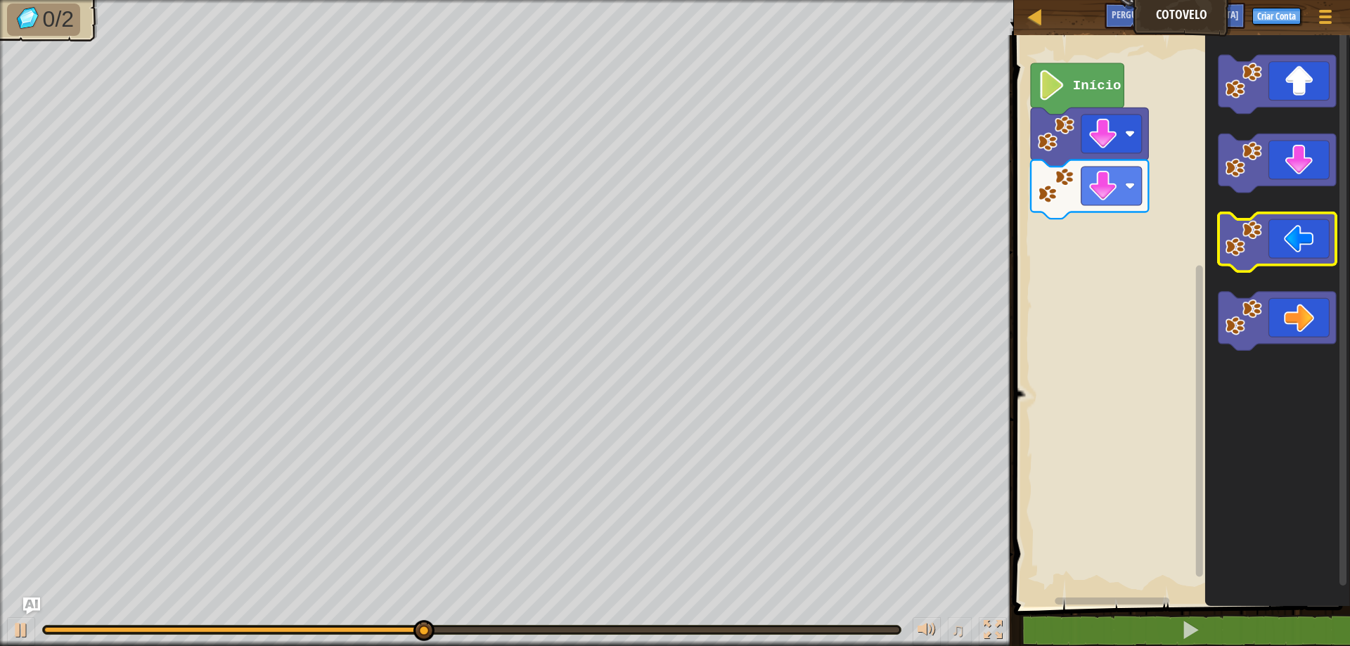
click at [1266, 256] on icon "Espaço de trabalho do Blockly" at bounding box center [1277, 242] width 117 height 59
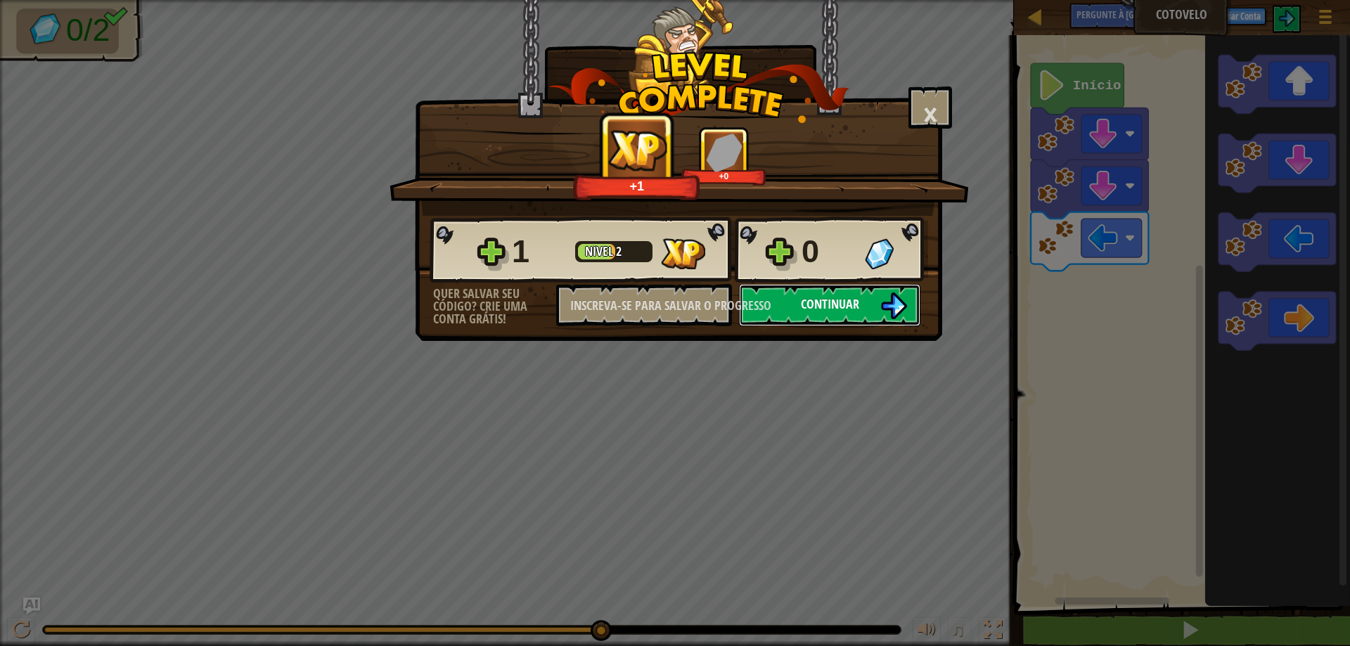
click at [851, 305] on font "Continuar" at bounding box center [830, 304] width 58 height 18
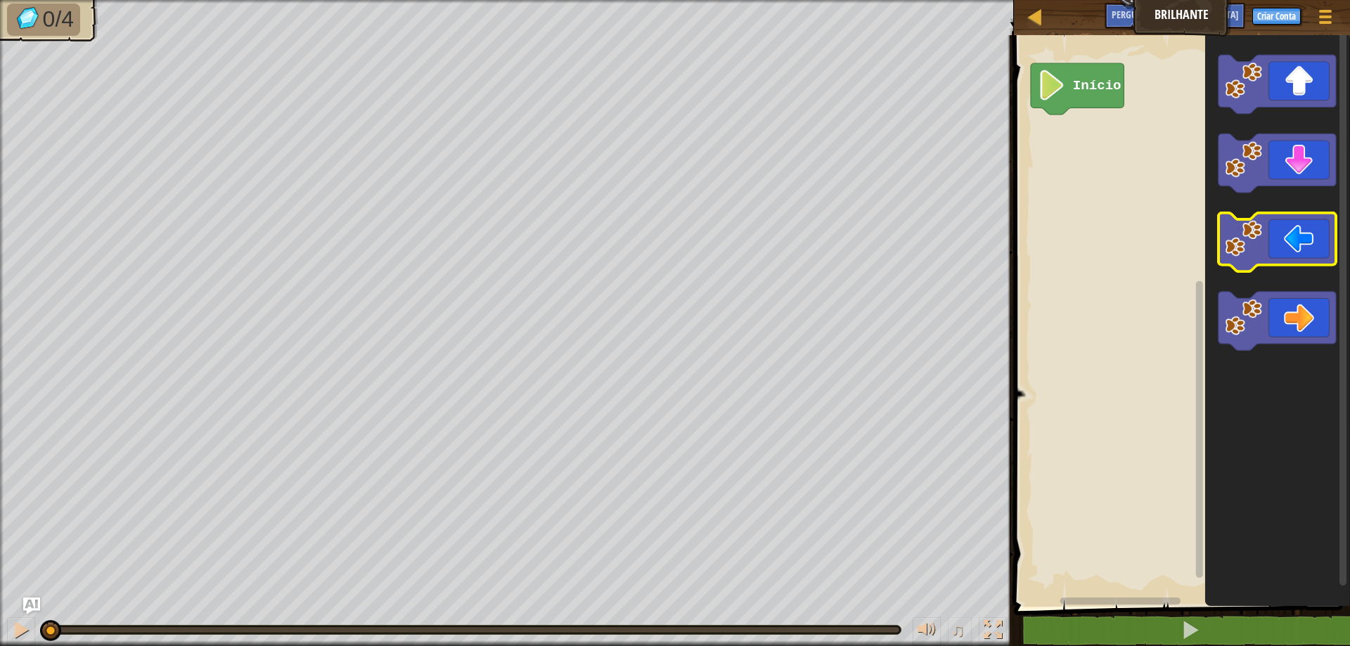
click at [1298, 235] on icon "Espaço de trabalho do Blockly" at bounding box center [1277, 242] width 117 height 59
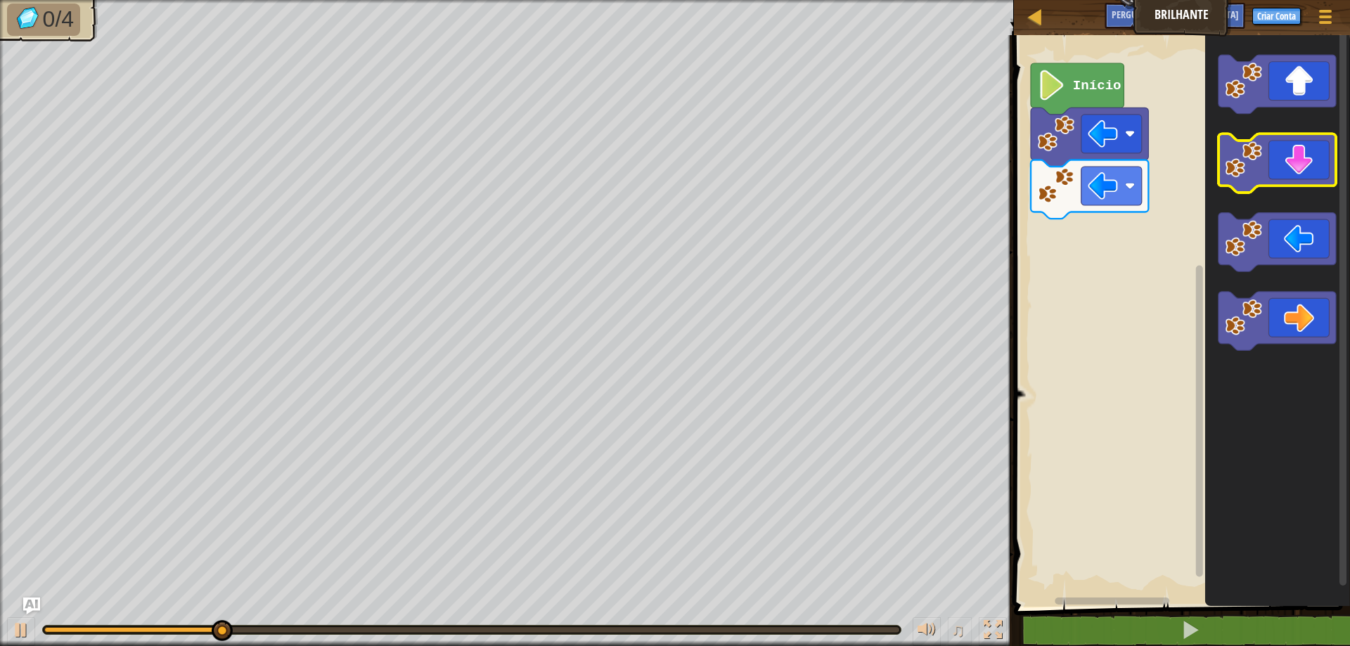
click at [1263, 156] on icon "Espaço de trabalho do Blockly" at bounding box center [1277, 163] width 117 height 59
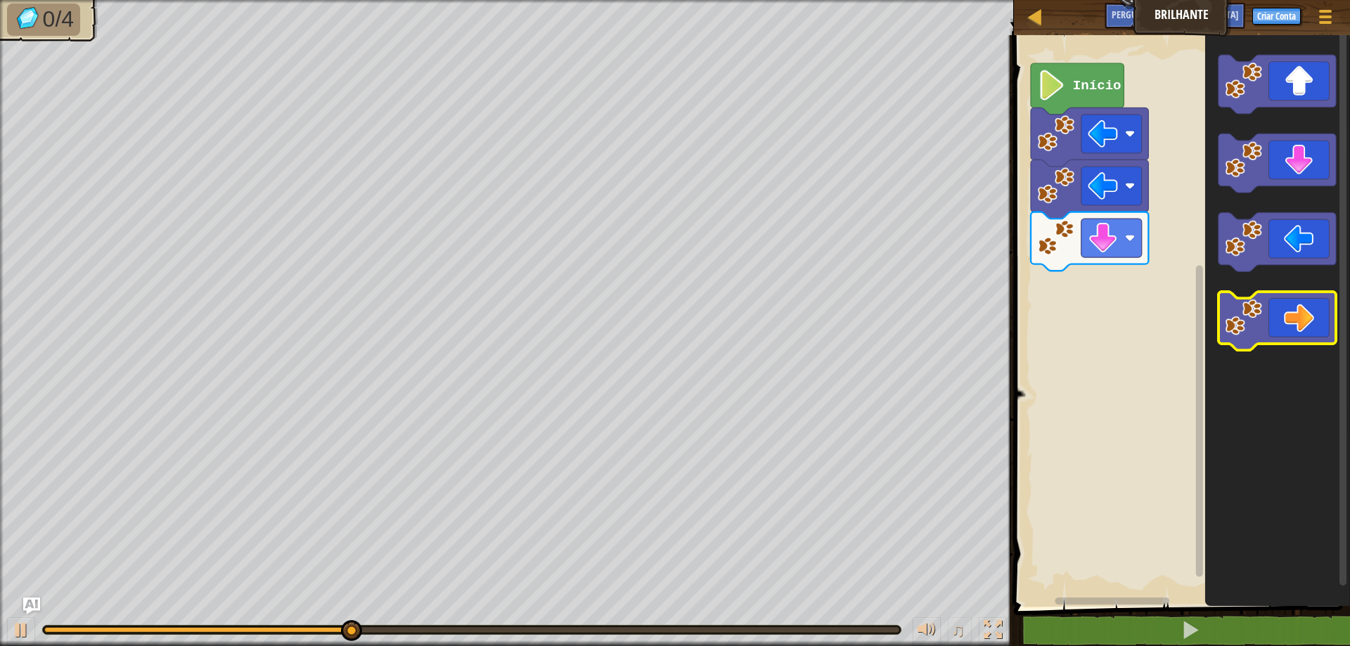
click at [1292, 315] on icon "Espaço de trabalho do Blockly" at bounding box center [1277, 321] width 117 height 59
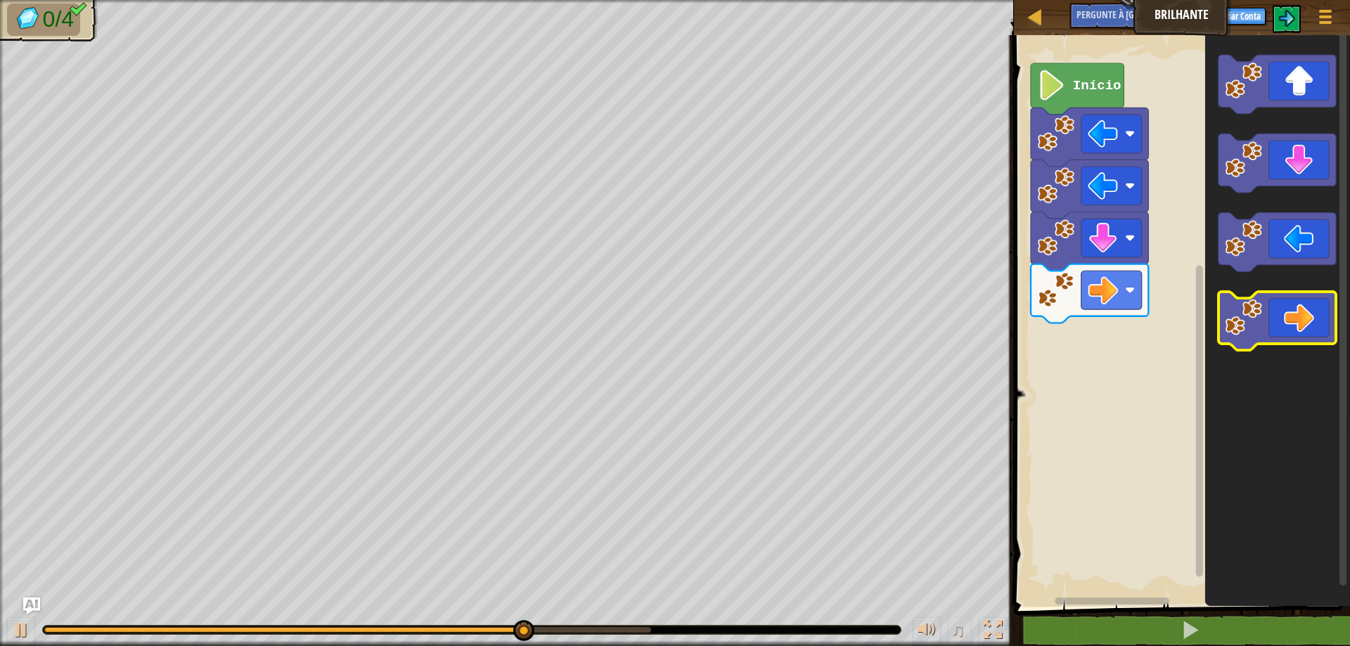
click at [1292, 325] on icon "Espaço de trabalho do Blockly" at bounding box center [1277, 321] width 117 height 59
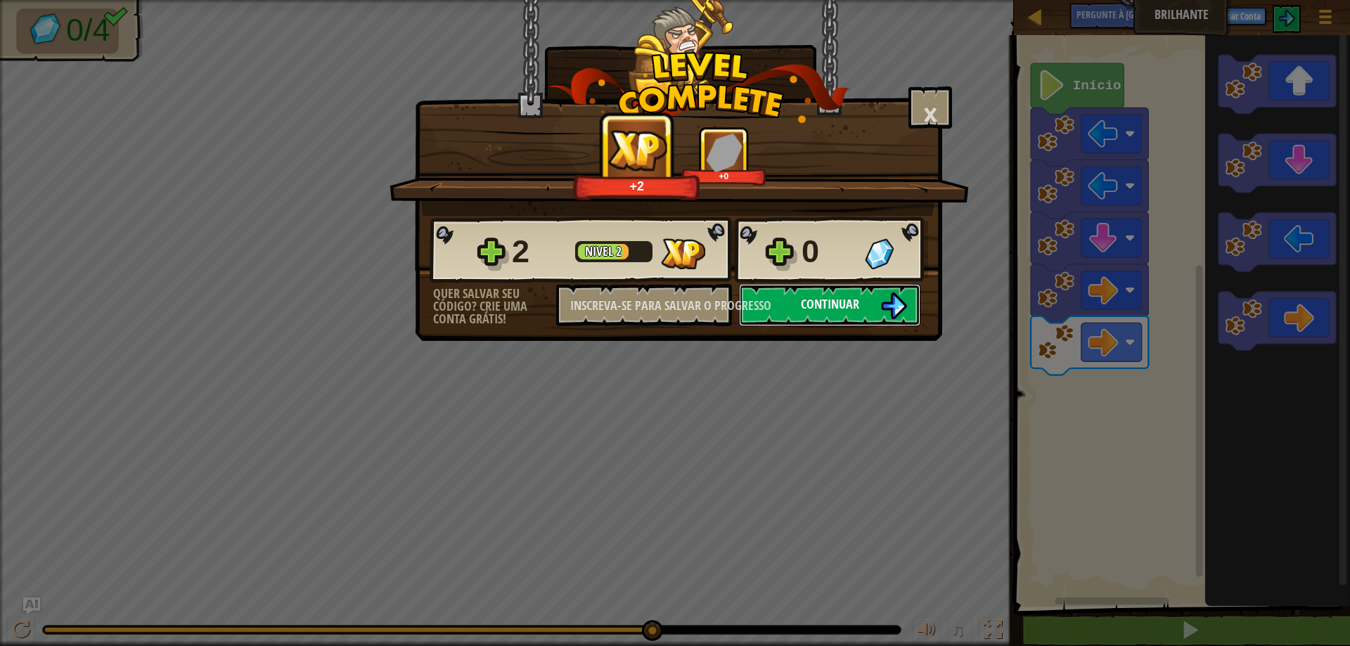
click at [831, 303] on font "Continuar" at bounding box center [830, 304] width 58 height 18
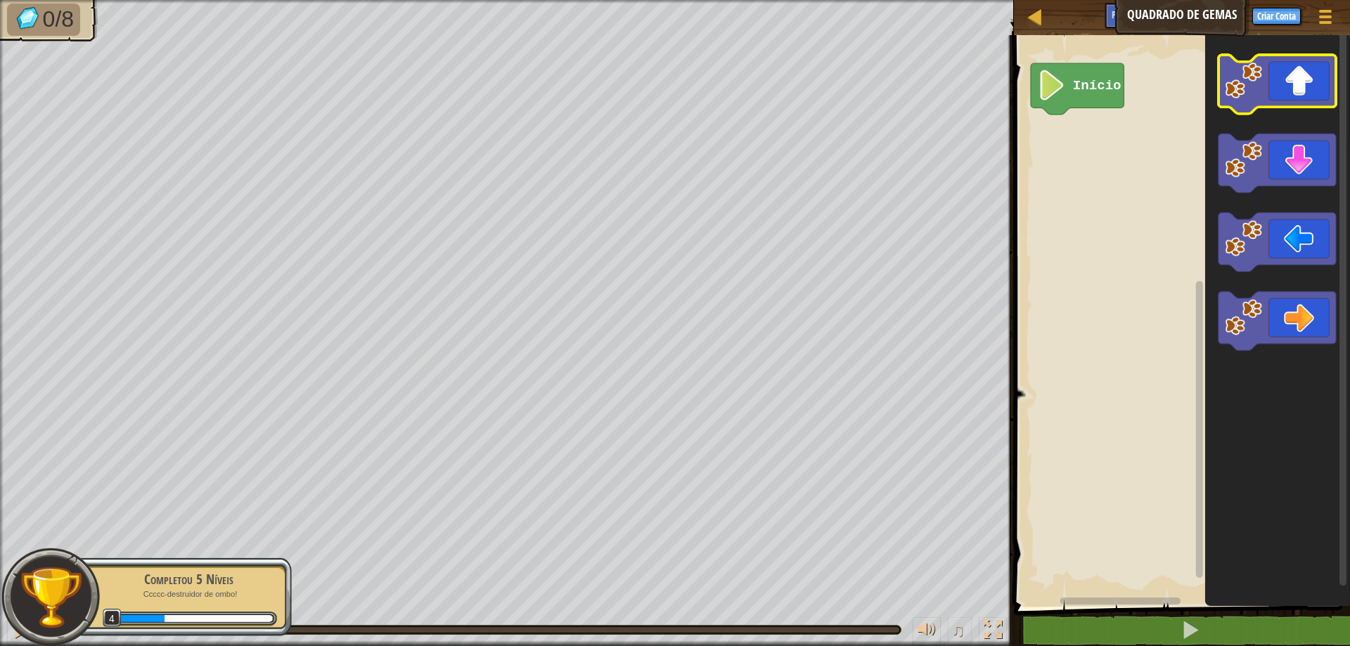
click at [1253, 89] on image "Espaço de trabalho do Blockly" at bounding box center [1243, 80] width 37 height 37
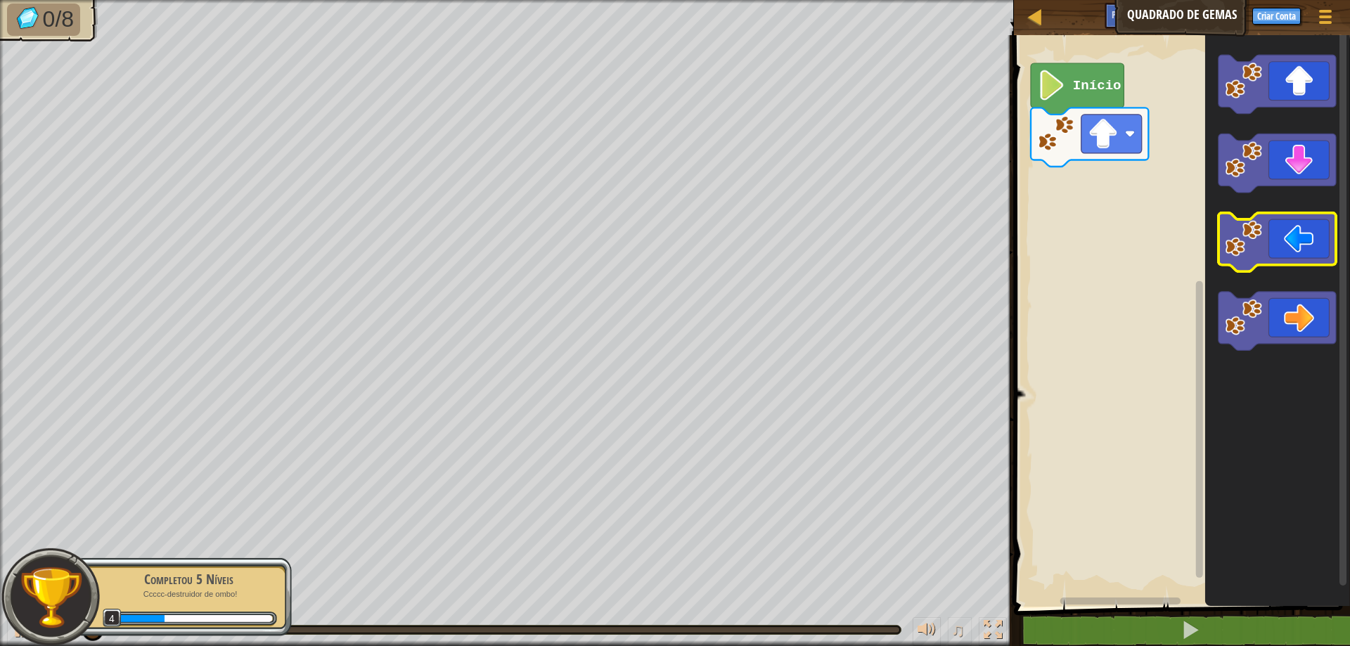
click at [1260, 228] on image "Espaço de trabalho do Blockly" at bounding box center [1243, 238] width 37 height 37
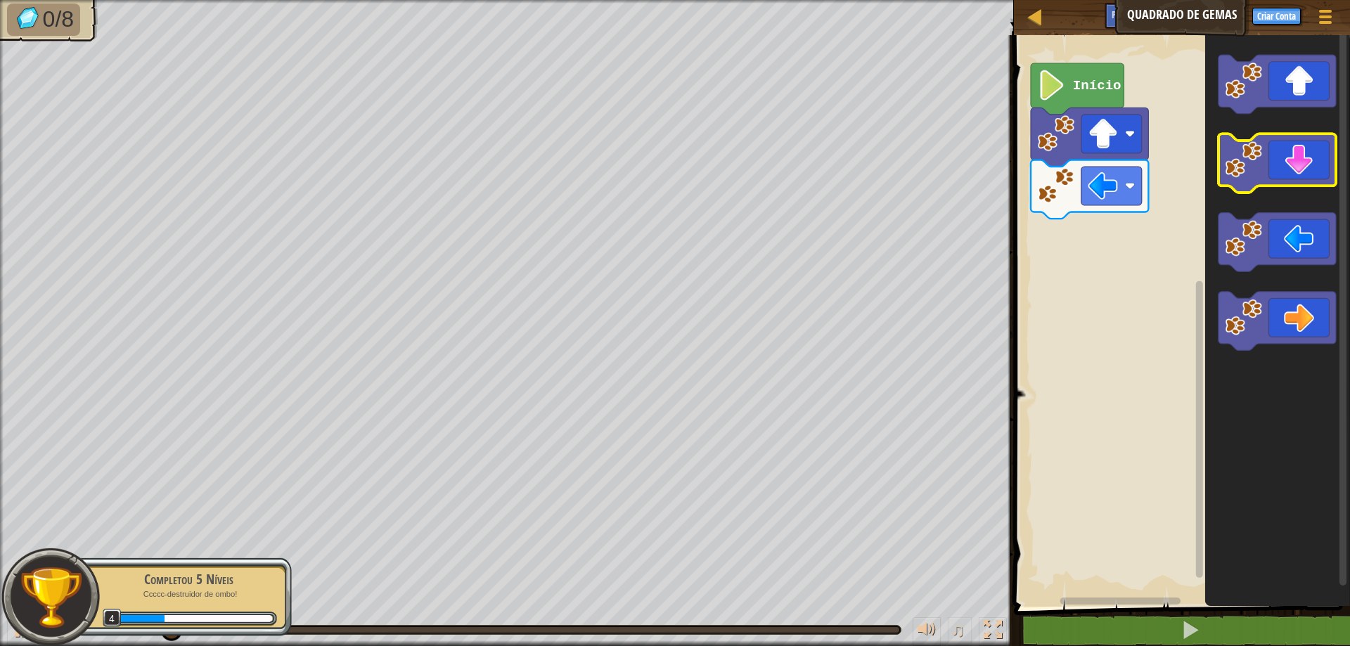
click at [1260, 165] on image "Espaço de trabalho do Blockly" at bounding box center [1243, 159] width 37 height 37
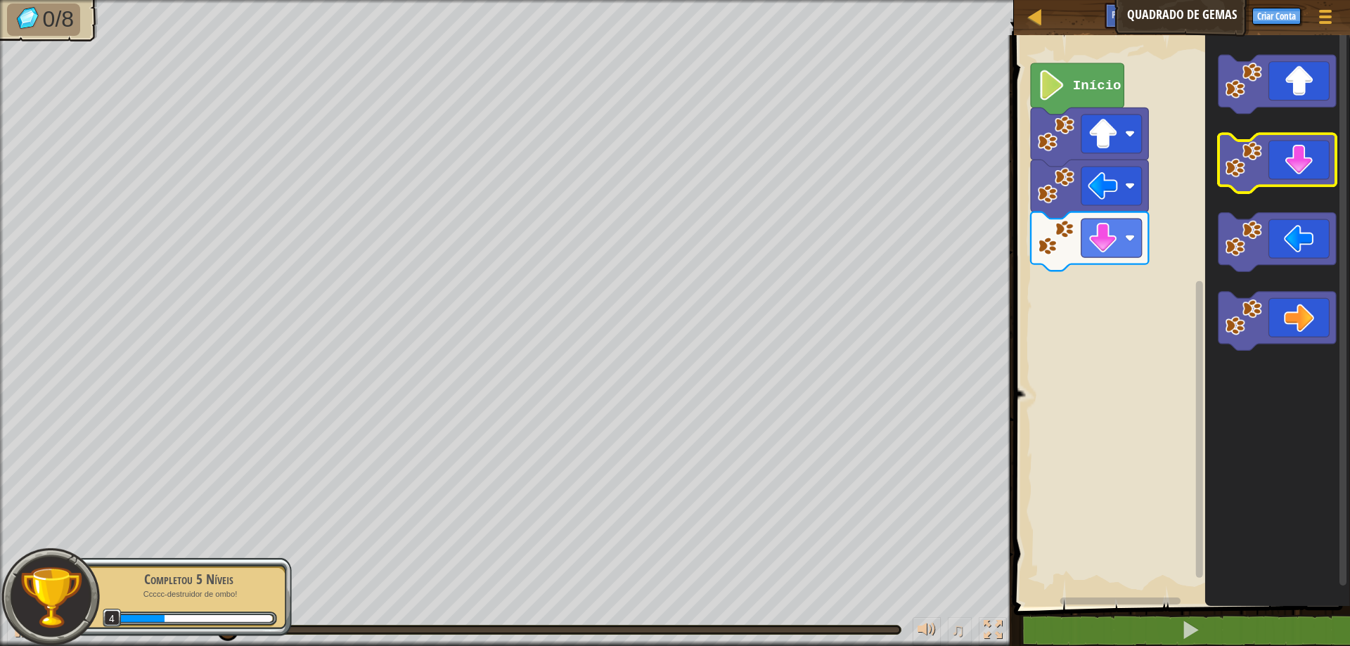
click at [1260, 165] on image "Espaço de trabalho do Blockly" at bounding box center [1243, 159] width 37 height 37
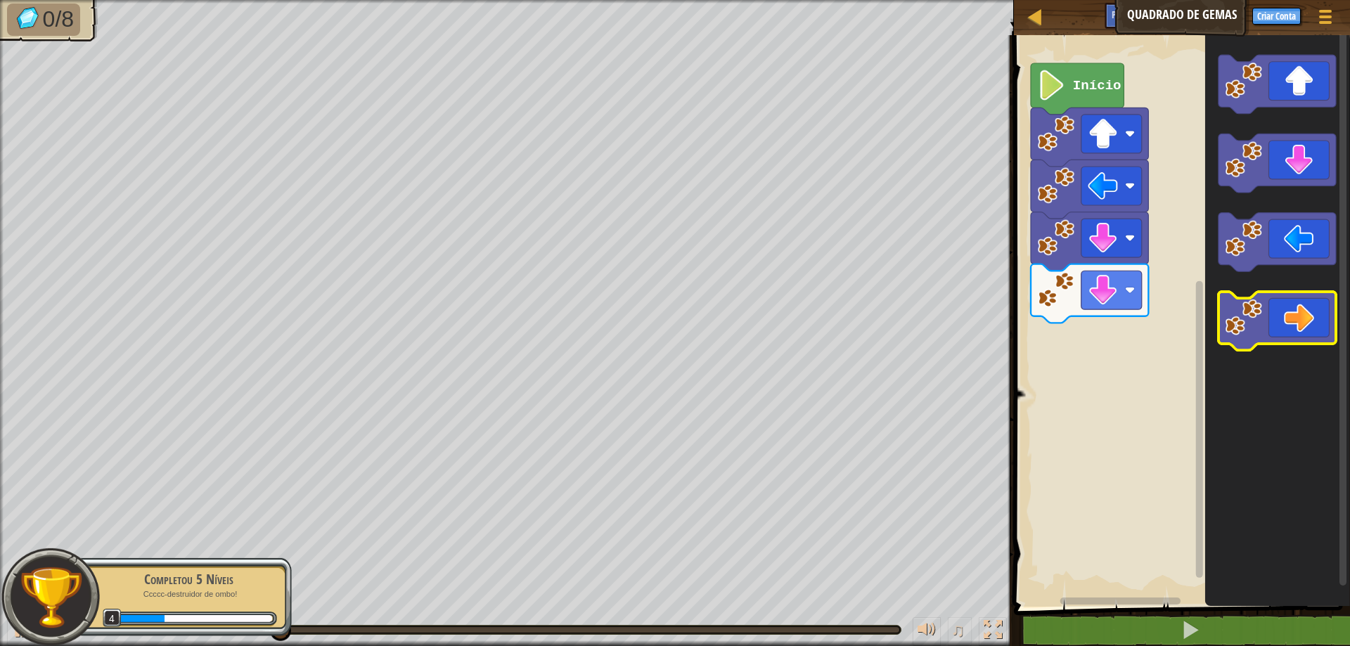
click at [1295, 331] on icon "Espaço de trabalho do Blockly" at bounding box center [1277, 321] width 117 height 59
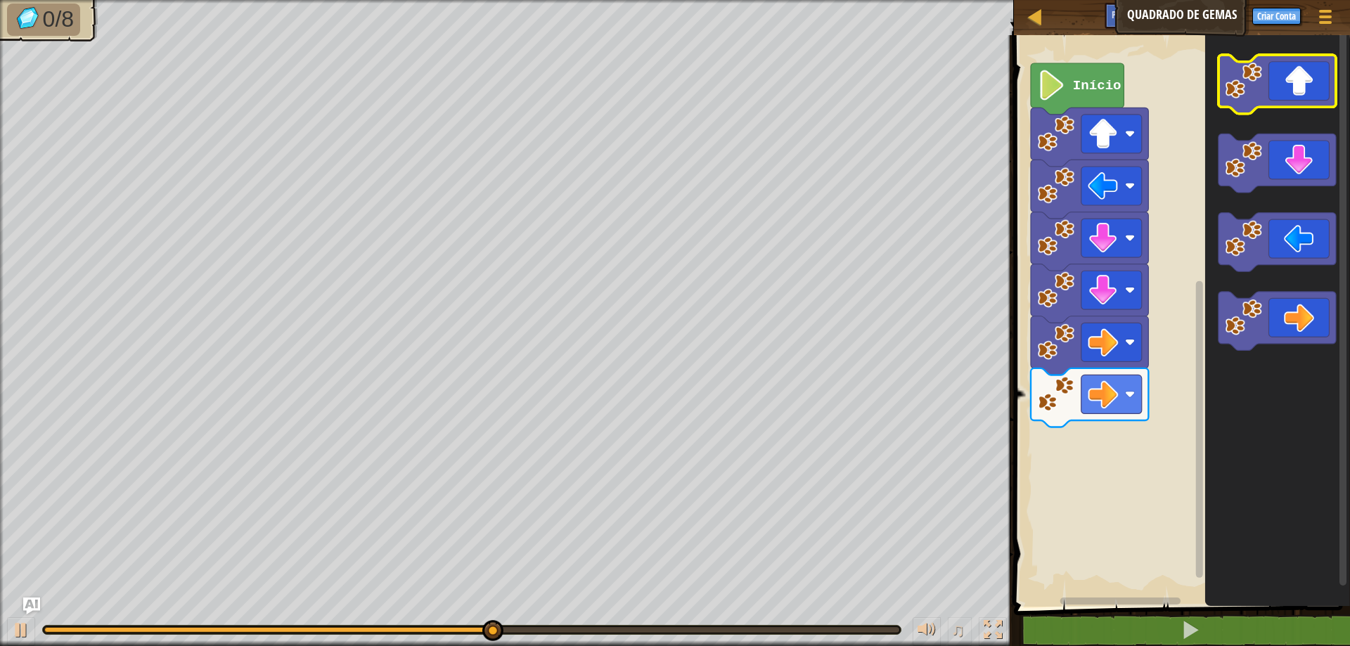
click at [1258, 84] on image "Espaço de trabalho do Blockly" at bounding box center [1243, 80] width 37 height 37
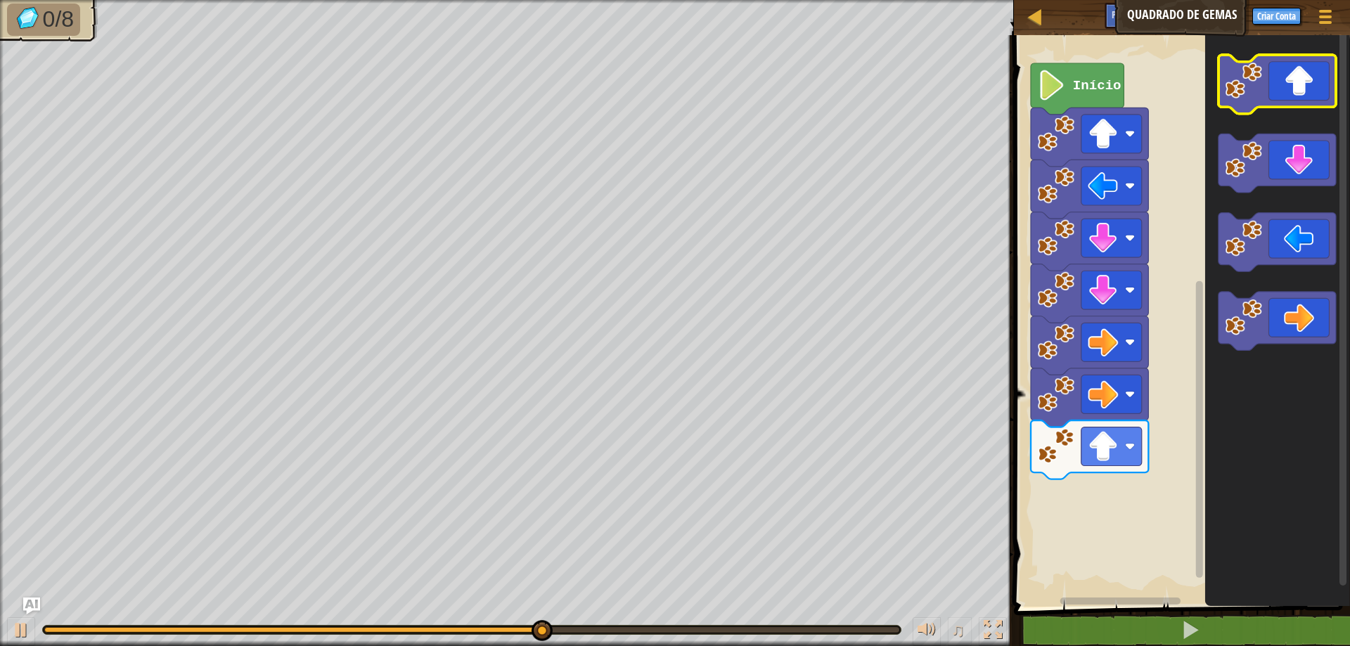
click at [1259, 88] on image "Espaço de trabalho do Blockly" at bounding box center [1243, 80] width 37 height 37
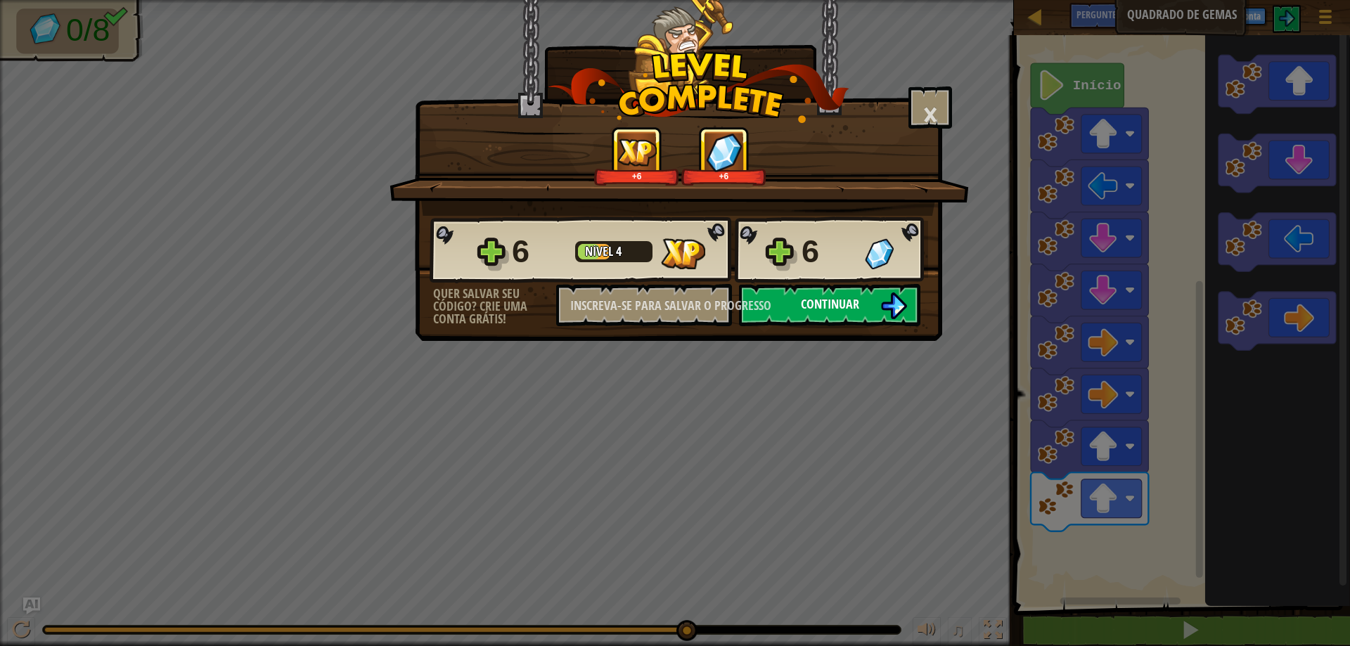
click at [850, 295] on button "Continuar" at bounding box center [829, 305] width 181 height 42
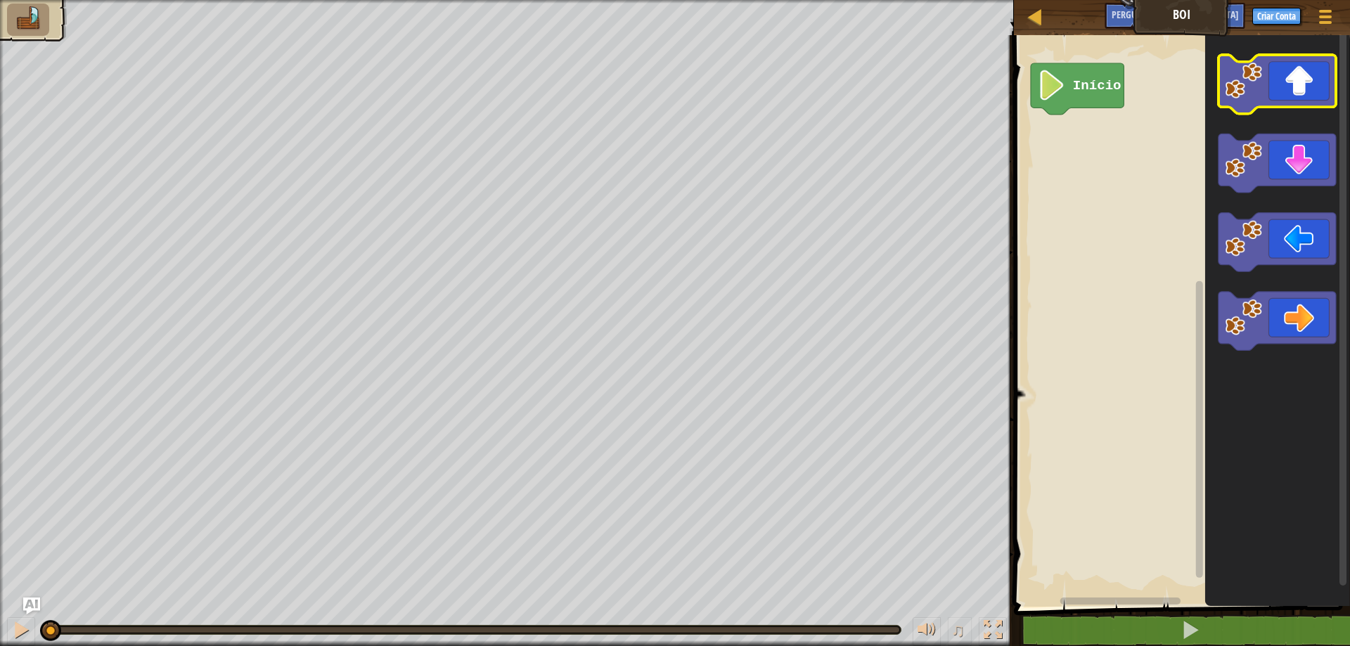
click at [1291, 91] on icon "Espaço de trabalho do Blockly" at bounding box center [1277, 84] width 117 height 59
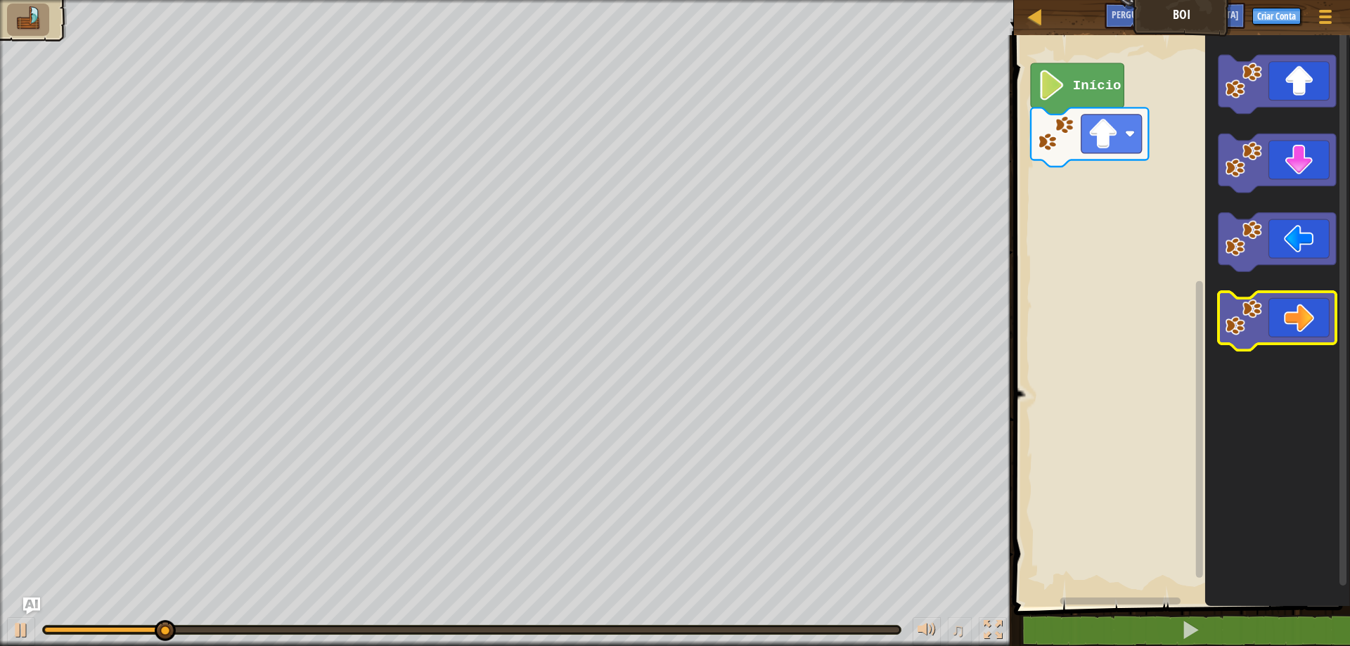
click at [1308, 319] on icon "Espaço de trabalho do Blockly" at bounding box center [1277, 321] width 117 height 59
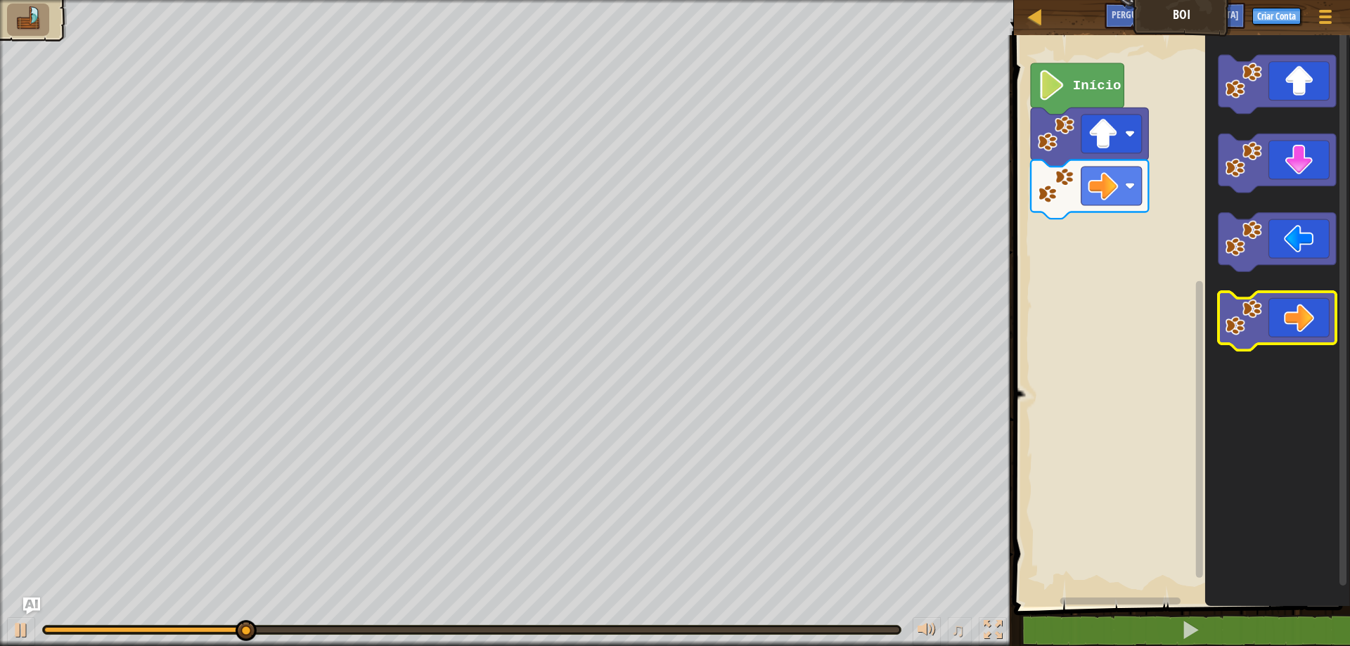
click at [1308, 335] on icon "Espaço de trabalho do Blockly" at bounding box center [1277, 321] width 117 height 59
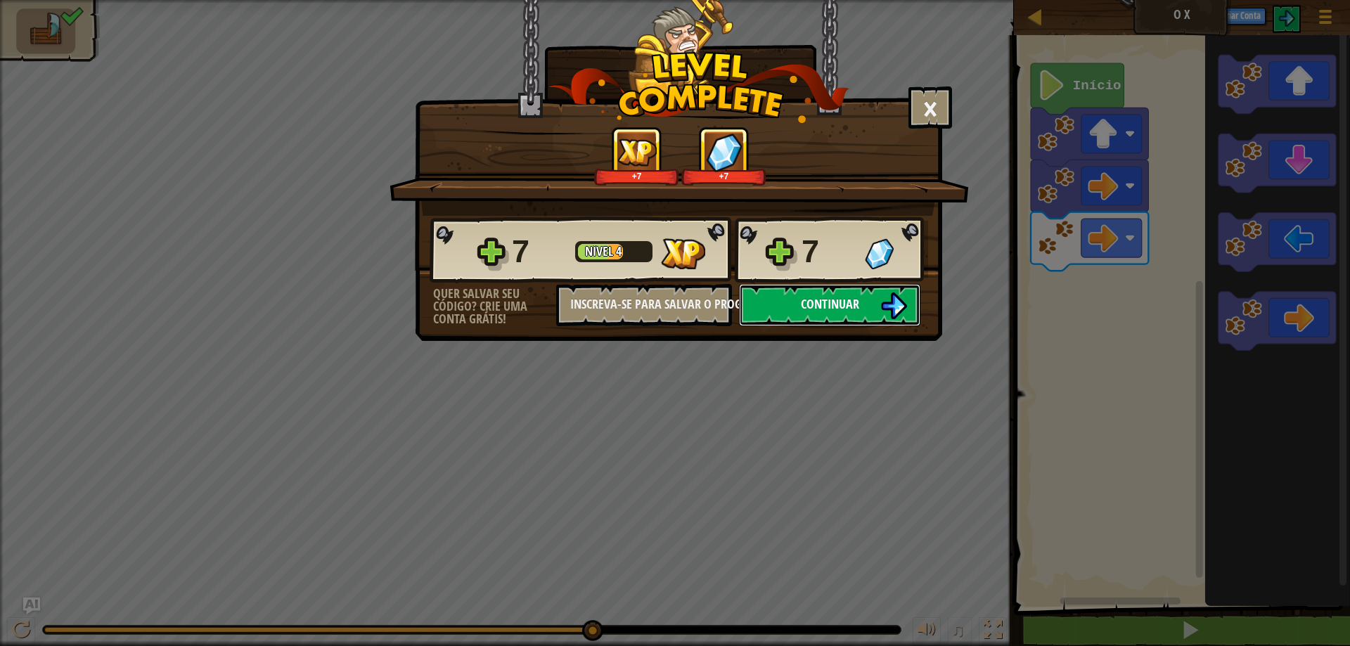
click at [819, 303] on span "Continuar" at bounding box center [830, 304] width 58 height 18
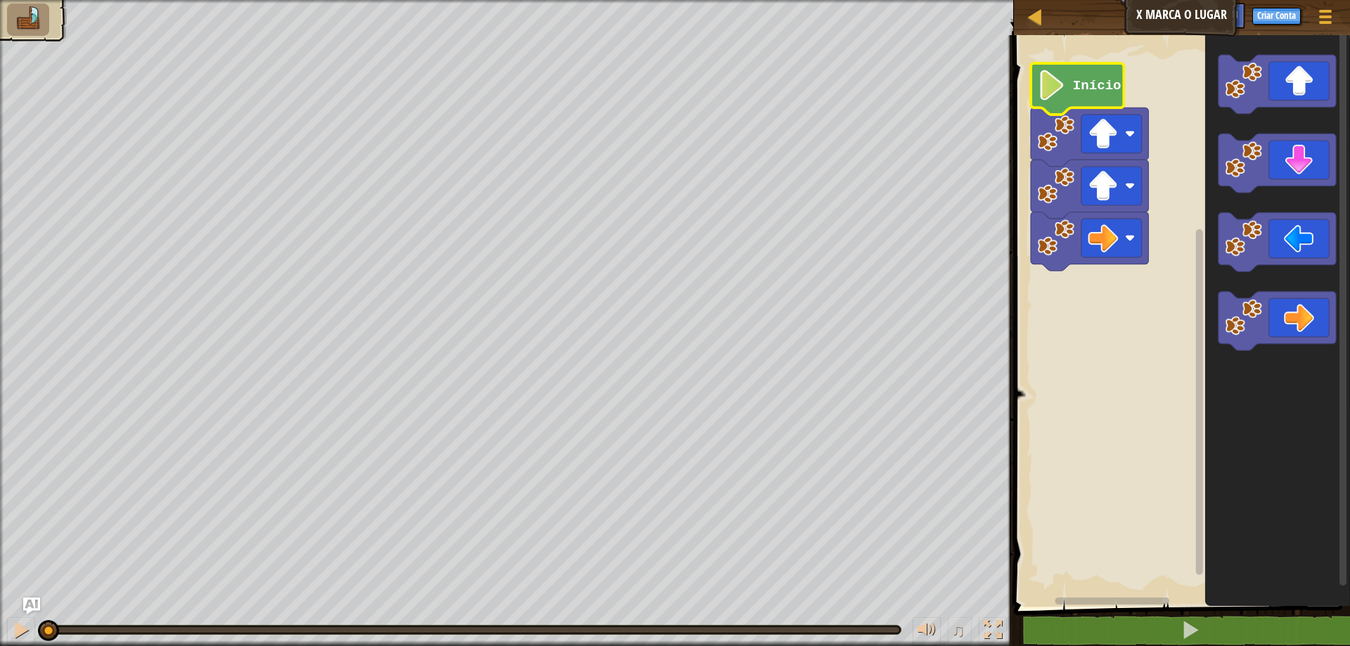
click at [1055, 83] on image "Espaço de trabalho do Blockly" at bounding box center [1051, 85] width 29 height 30
click at [1301, 98] on icon "Espaço de trabalho do Blockly" at bounding box center [1277, 84] width 117 height 59
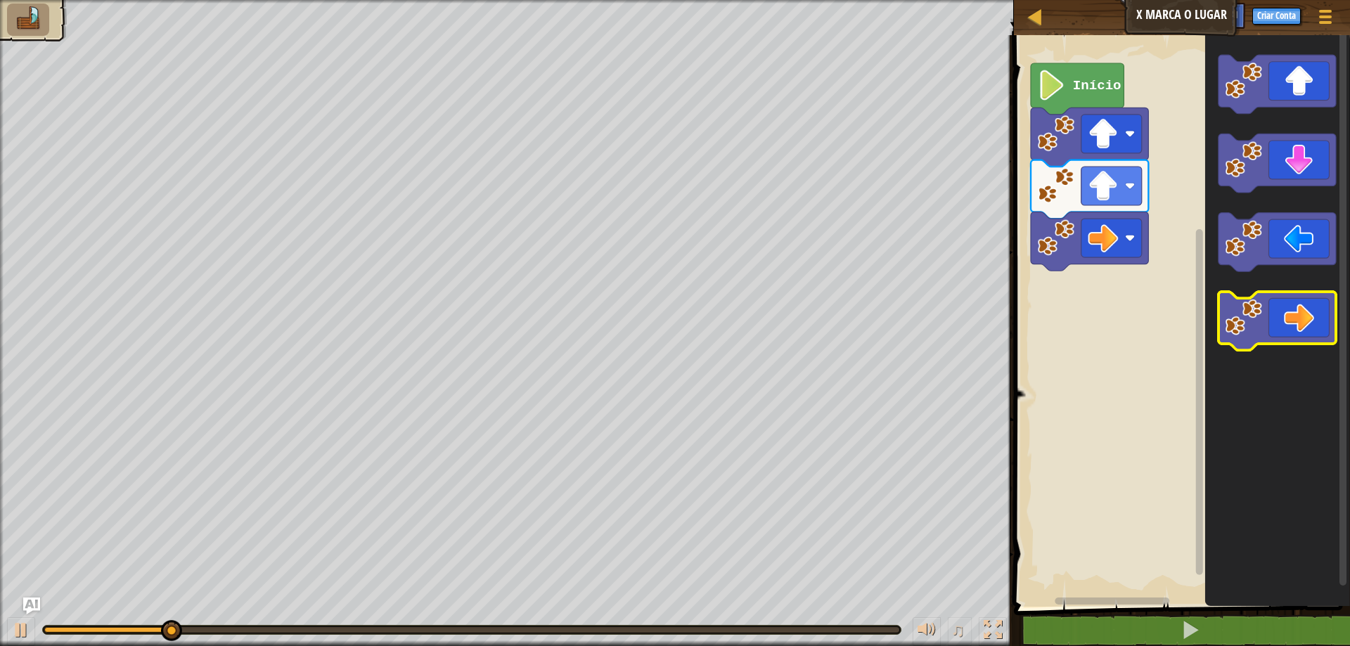
click at [1286, 313] on icon "Espaço de trabalho do Blockly" at bounding box center [1277, 321] width 117 height 59
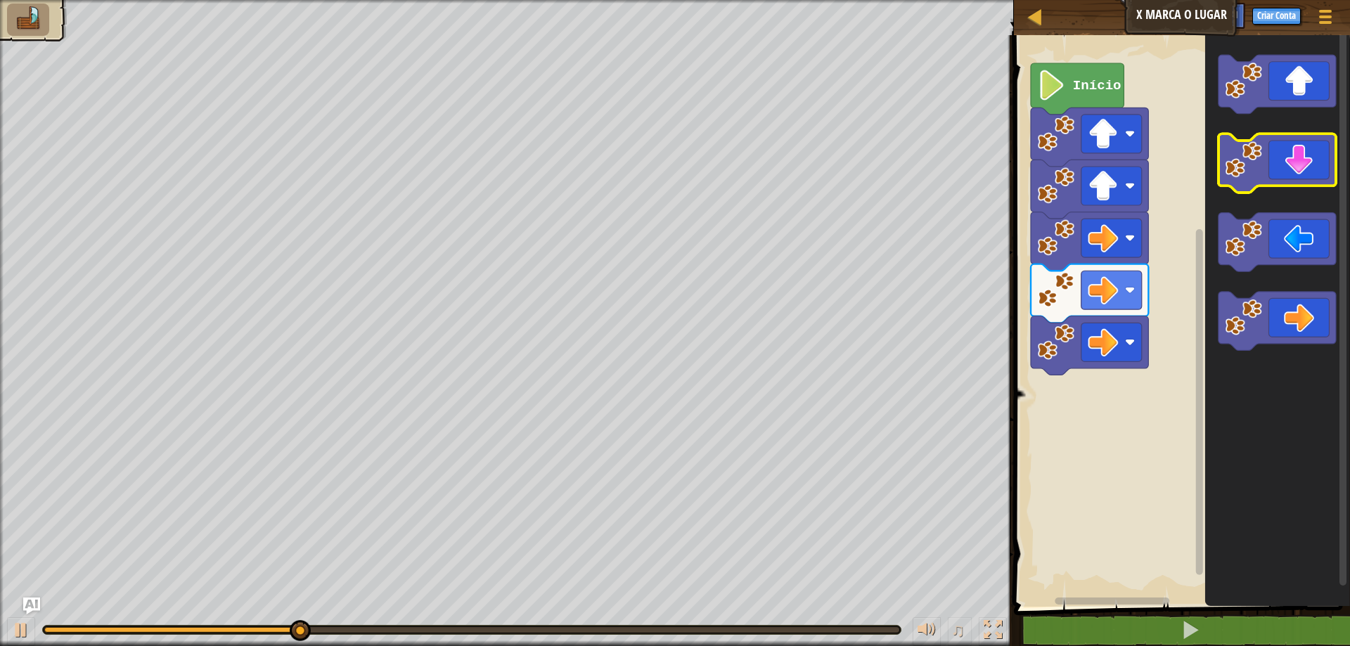
click at [1280, 183] on icon "Espaço de trabalho do Blockly" at bounding box center [1277, 163] width 117 height 59
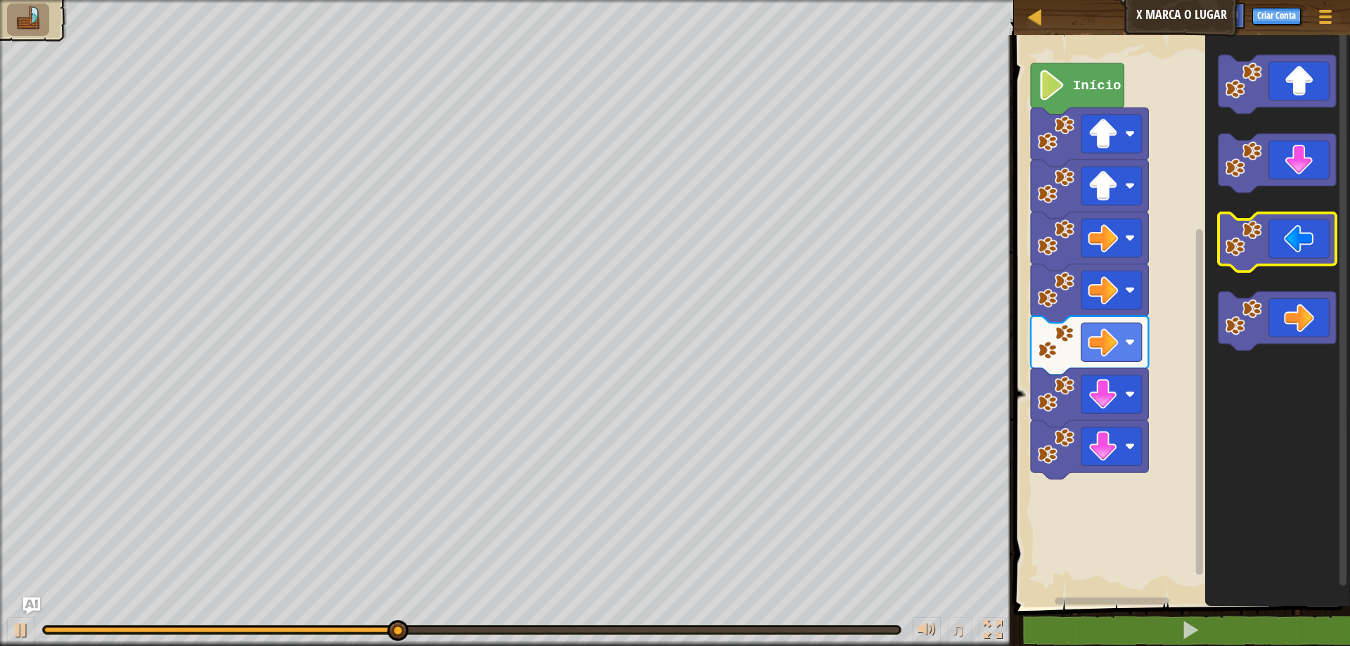
click at [1263, 234] on icon "Espaço de trabalho do Blockly" at bounding box center [1277, 242] width 117 height 59
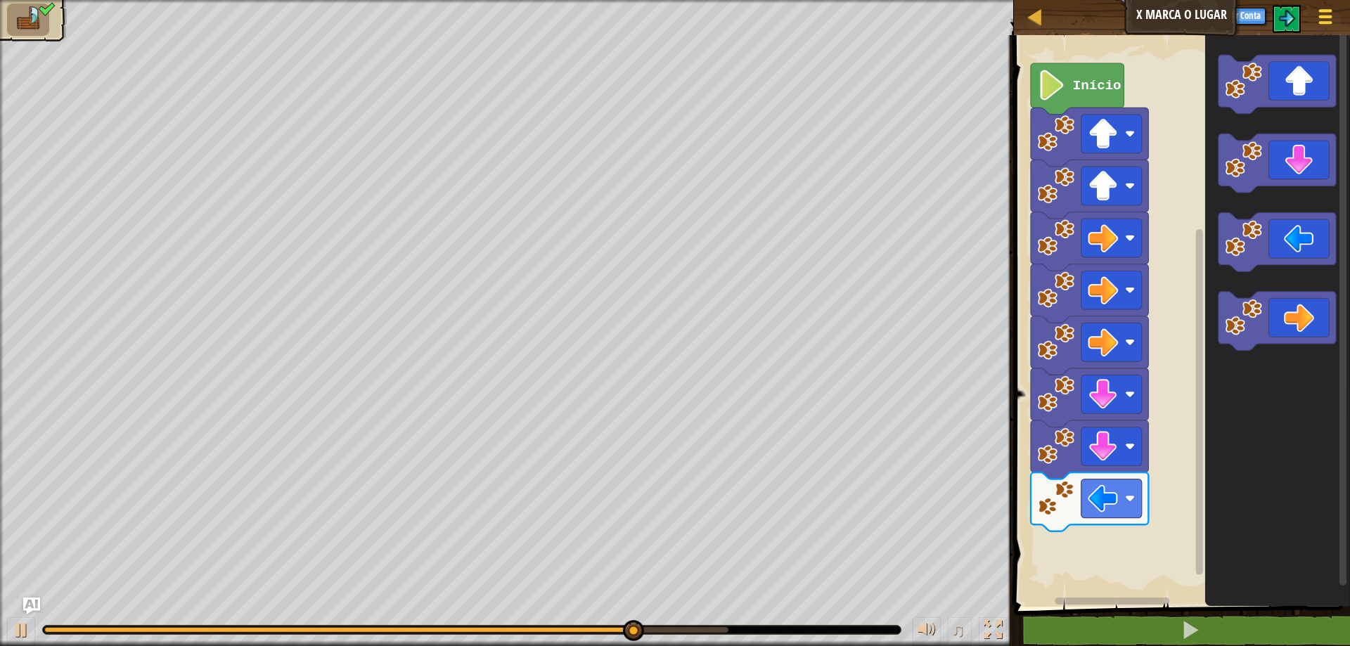
click at [1321, 24] on span at bounding box center [1326, 22] width 13 height 3
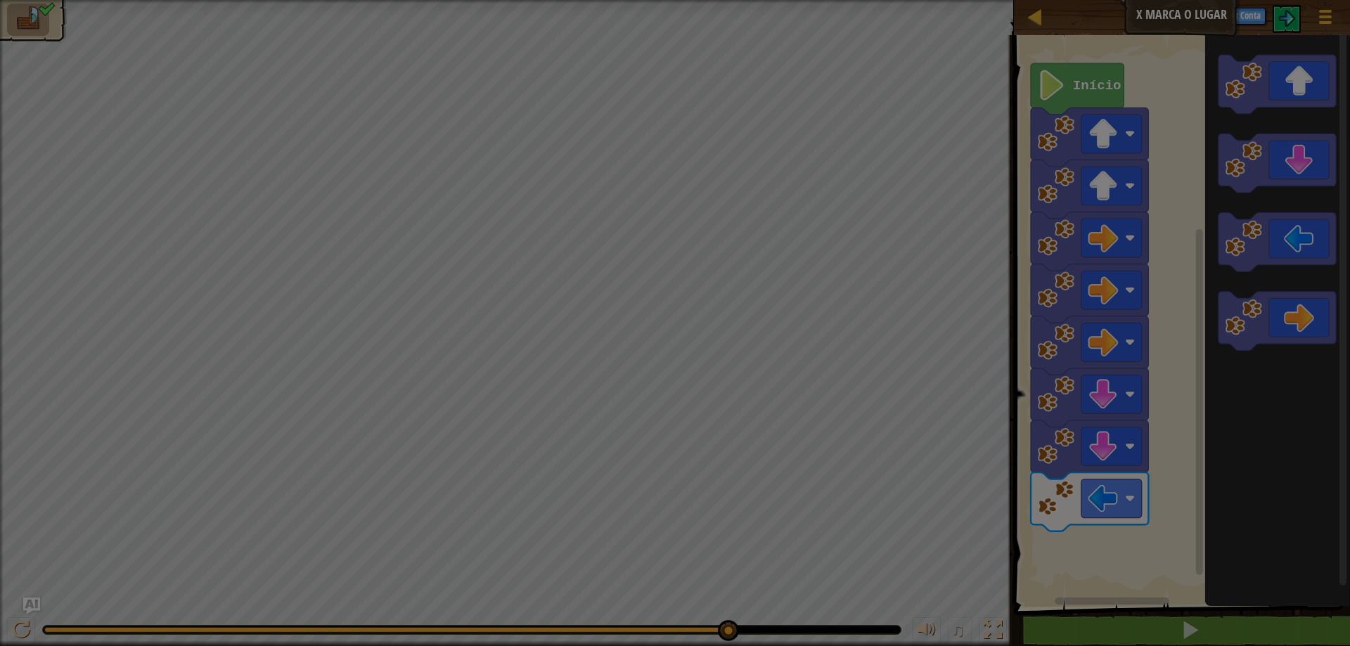
click at [485, 1] on body "Mapa X Marca o Lugar Menu do Jogo Criar Conta Ask AI 1 הההההההההההההההההההההההה…" at bounding box center [675, 0] width 1350 height 1
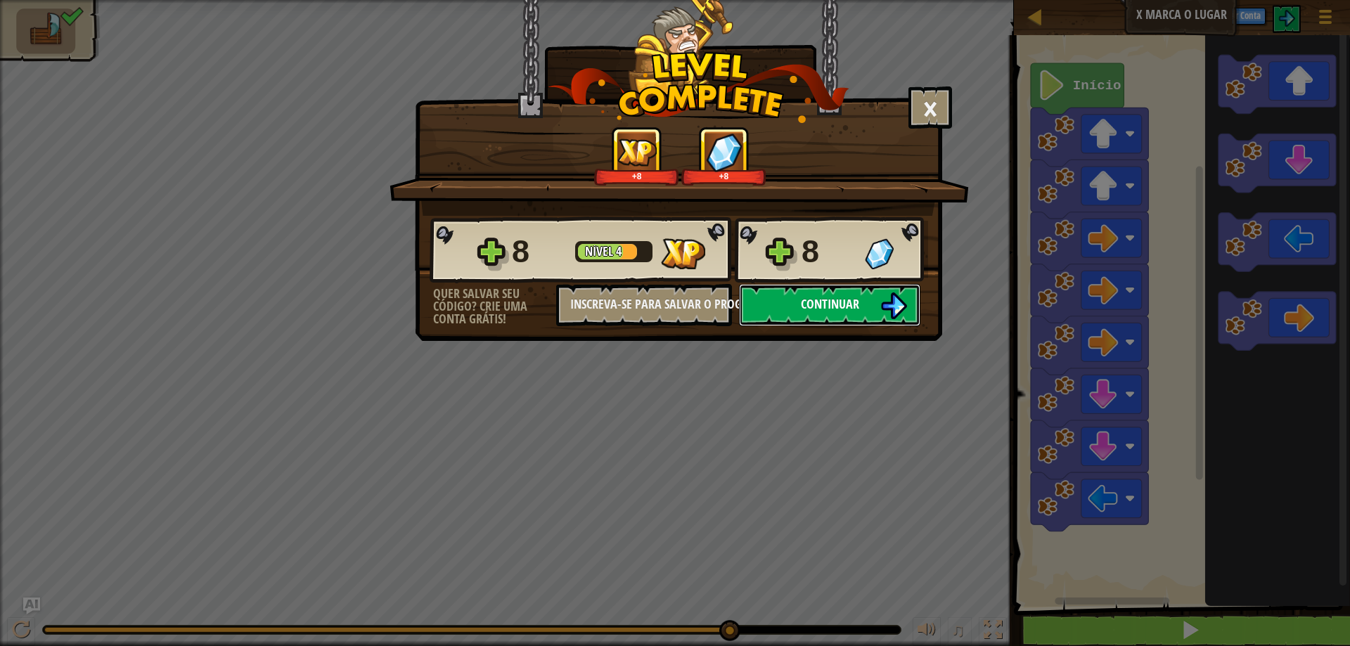
click at [825, 306] on span "Continuar" at bounding box center [830, 304] width 58 height 18
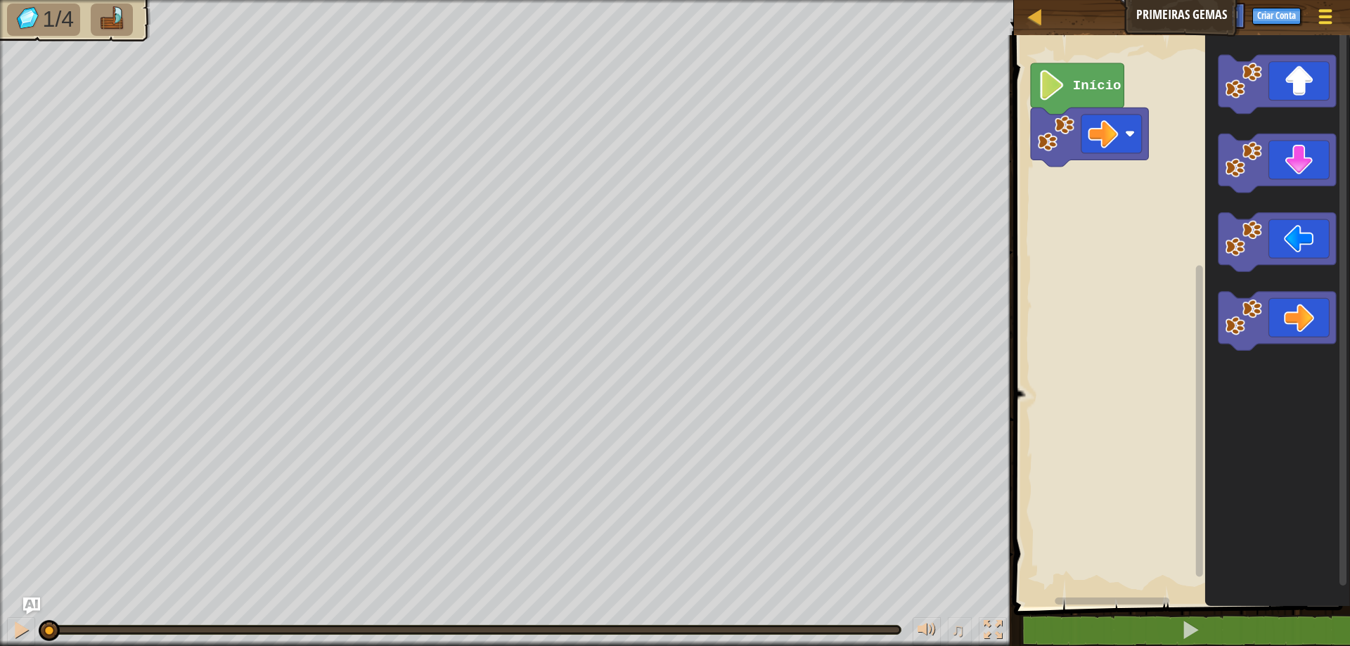
click at [1326, 15] on span at bounding box center [1326, 16] width 13 height 3
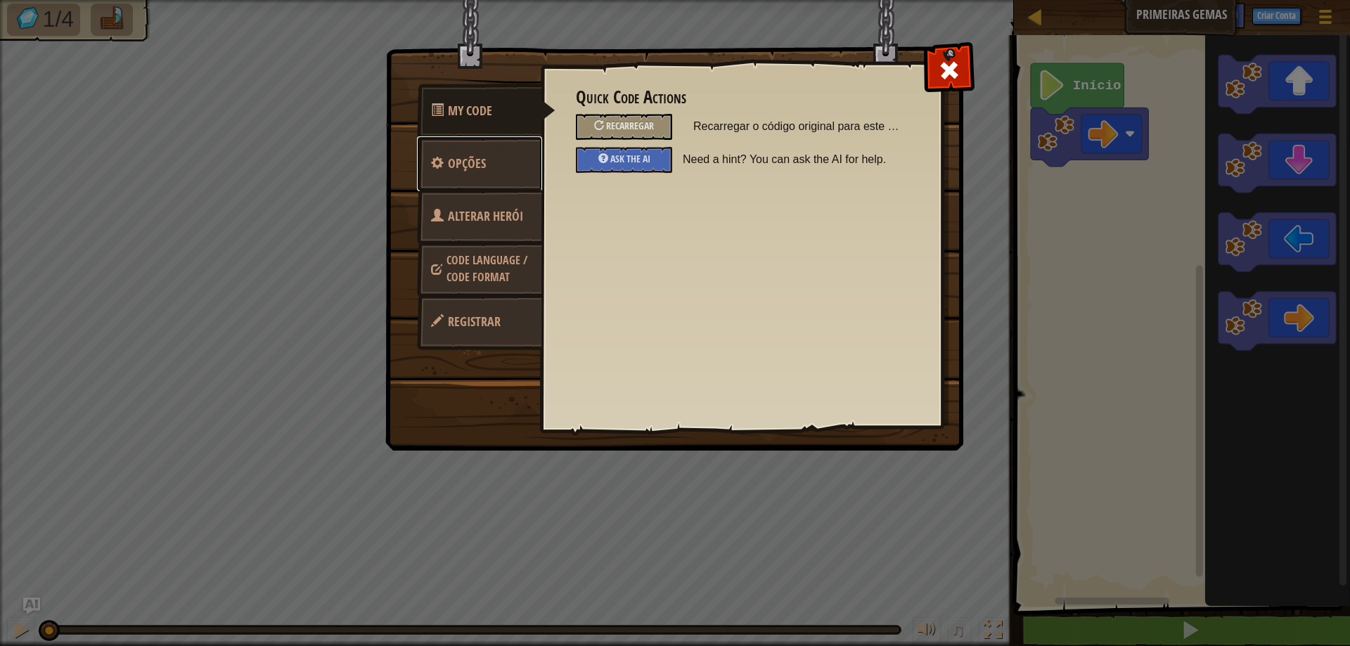
click at [495, 158] on link "Opções" at bounding box center [479, 163] width 125 height 55
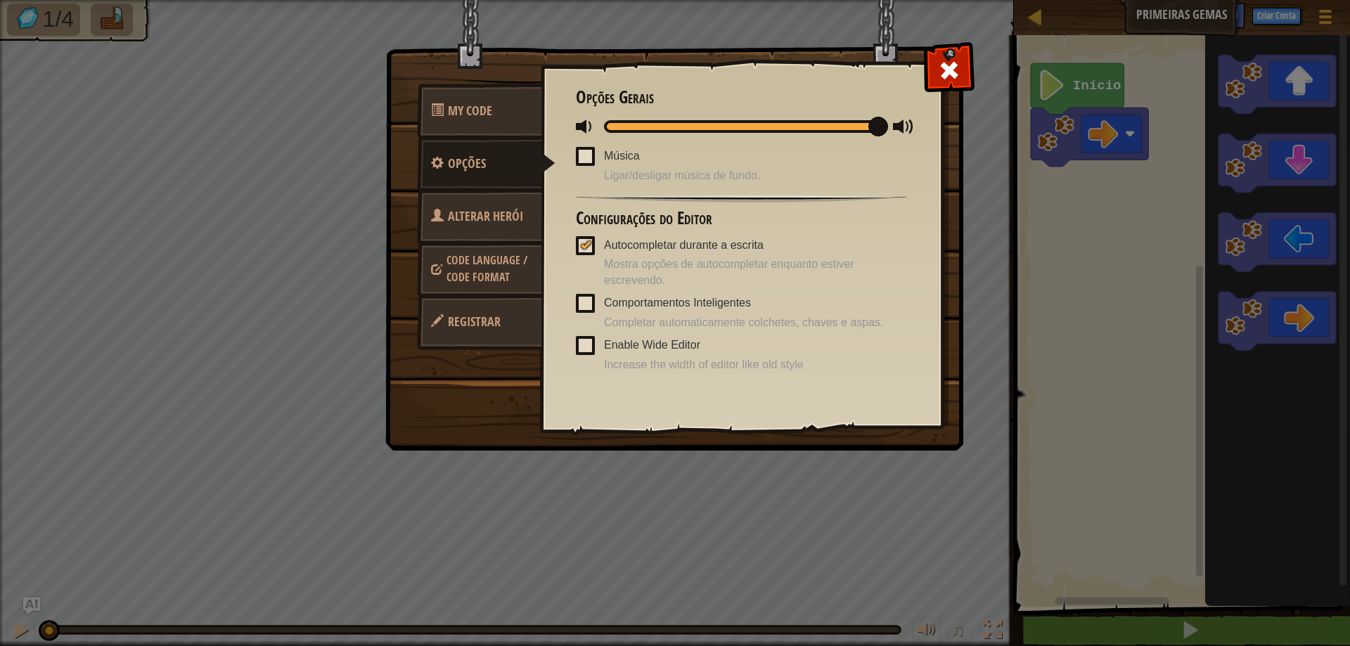
click at [585, 127] on span at bounding box center [586, 126] width 21 height 21
drag, startPoint x: 871, startPoint y: 121, endPoint x: 523, endPoint y: 237, distance: 367.0
click at [481, 151] on div "My Code Opções Alterar Herói Code Language / Code Format Registrar Quick Code A…" at bounding box center [675, 249] width 577 height 401
click at [577, 249] on span at bounding box center [585, 245] width 19 height 19
click at [0, 0] on input "Autocompletar durante a escrita" at bounding box center [0, 0] width 0 height 0
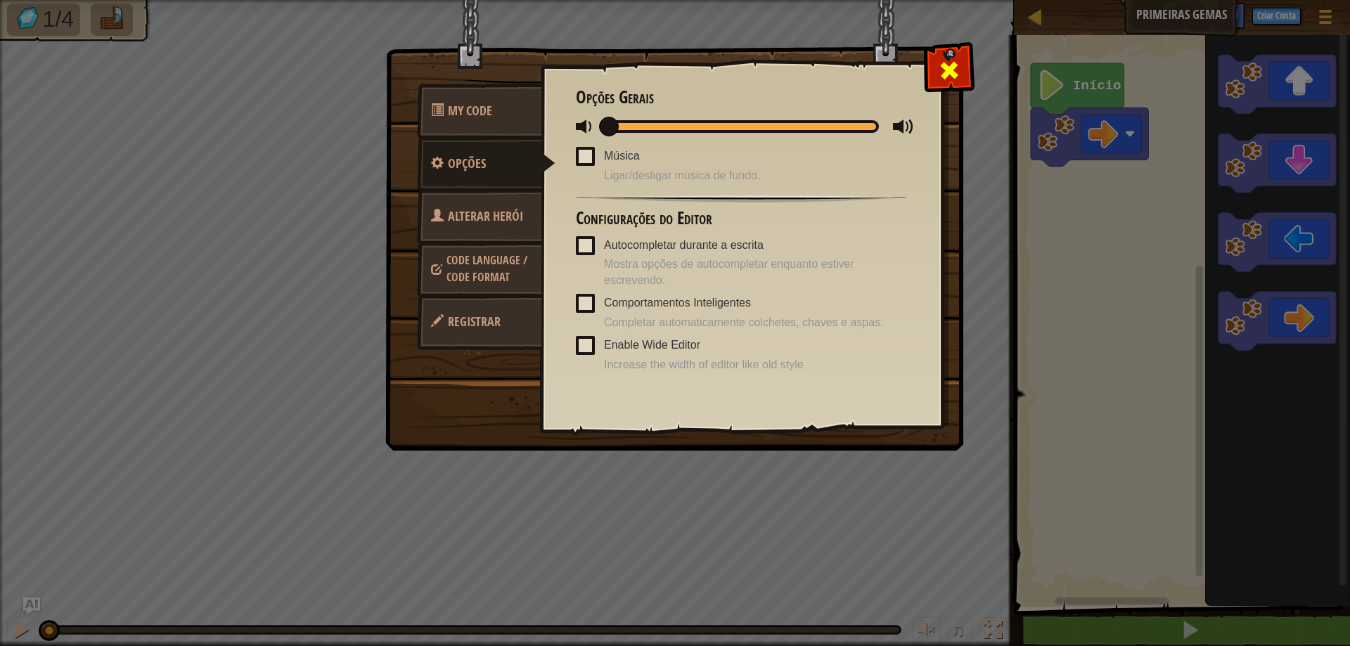
click at [933, 72] on div at bounding box center [949, 67] width 44 height 44
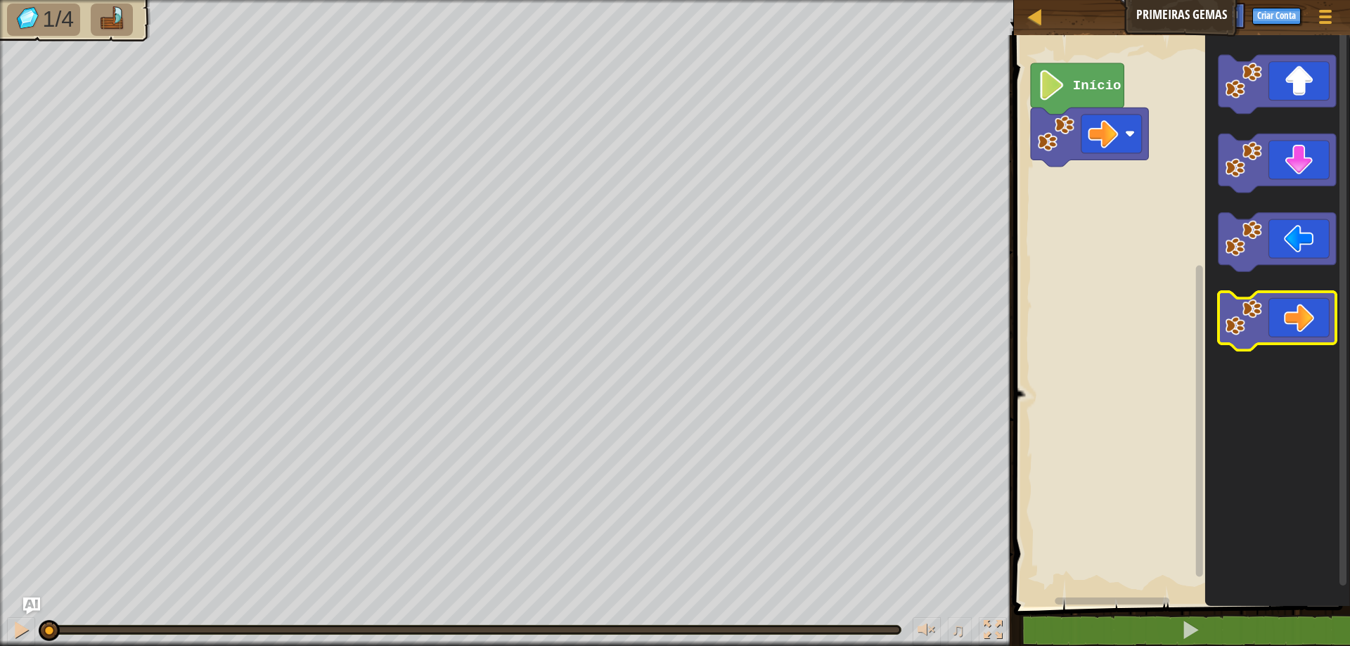
click at [1273, 309] on icon "Espaço de trabalho do Blockly" at bounding box center [1277, 321] width 117 height 59
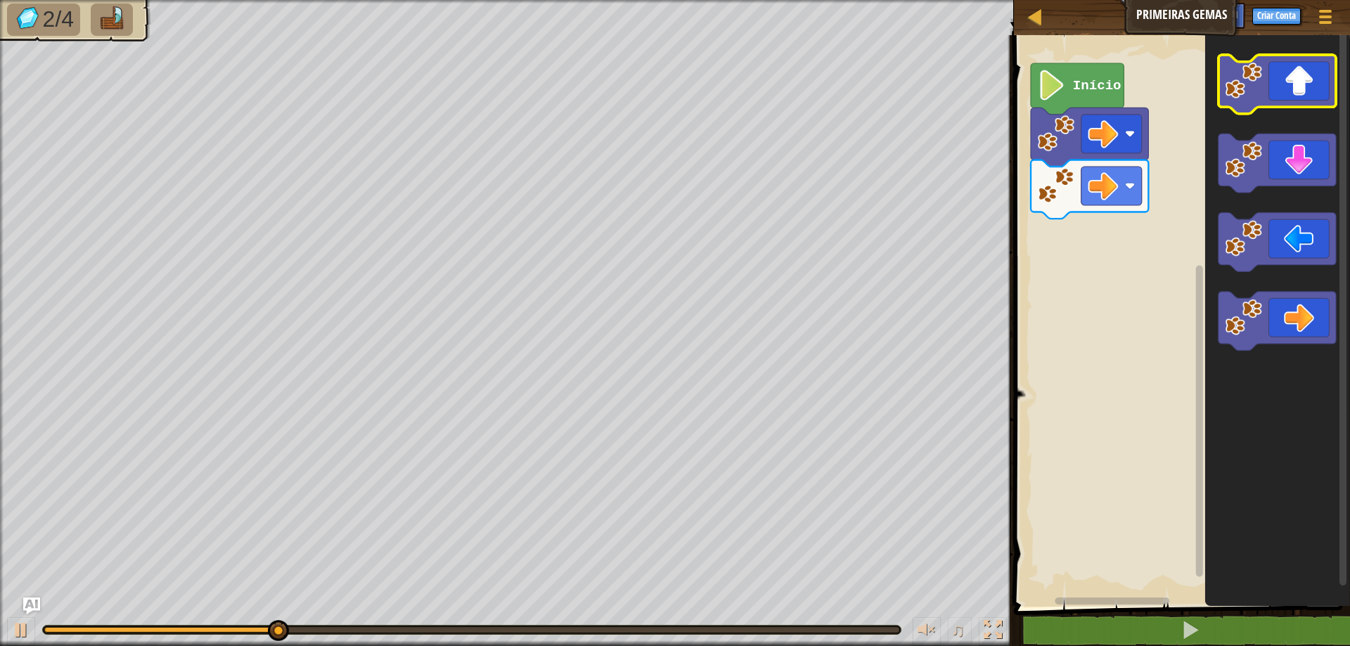
click at [1298, 103] on icon "Espaço de trabalho do Blockly" at bounding box center [1277, 84] width 117 height 59
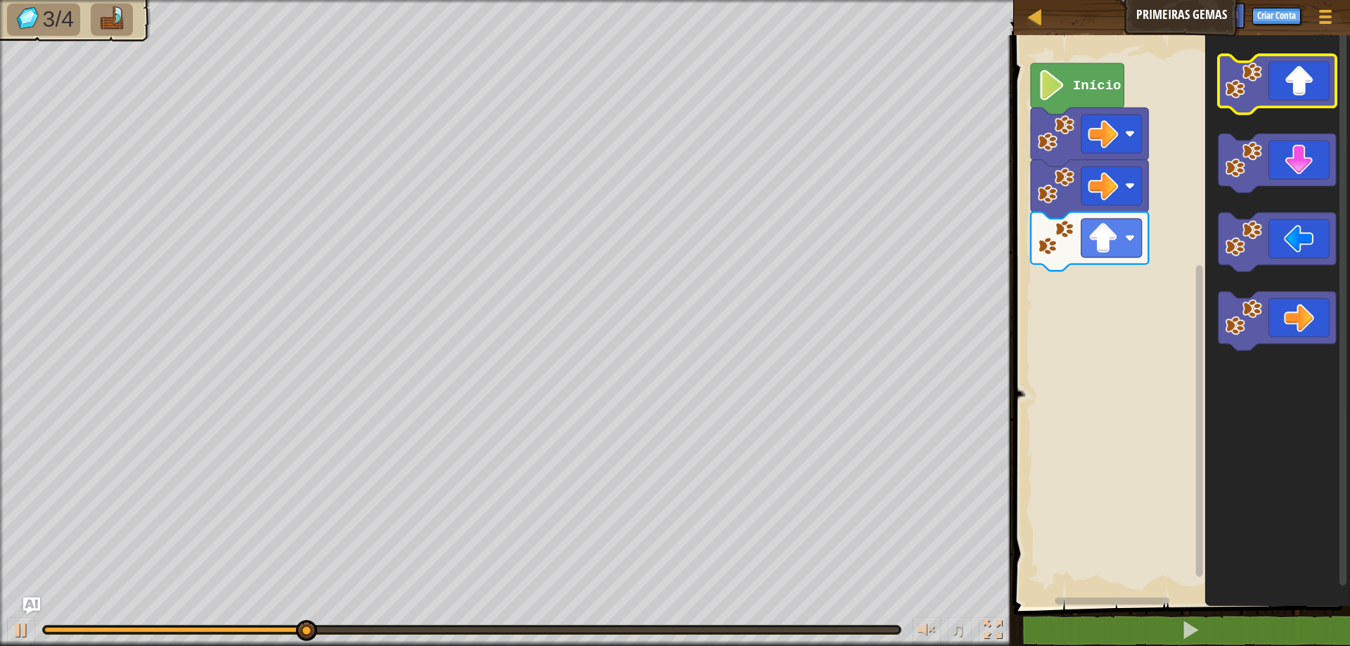
click at [1298, 103] on icon "Espaço de trabalho do Blockly" at bounding box center [1277, 84] width 117 height 59
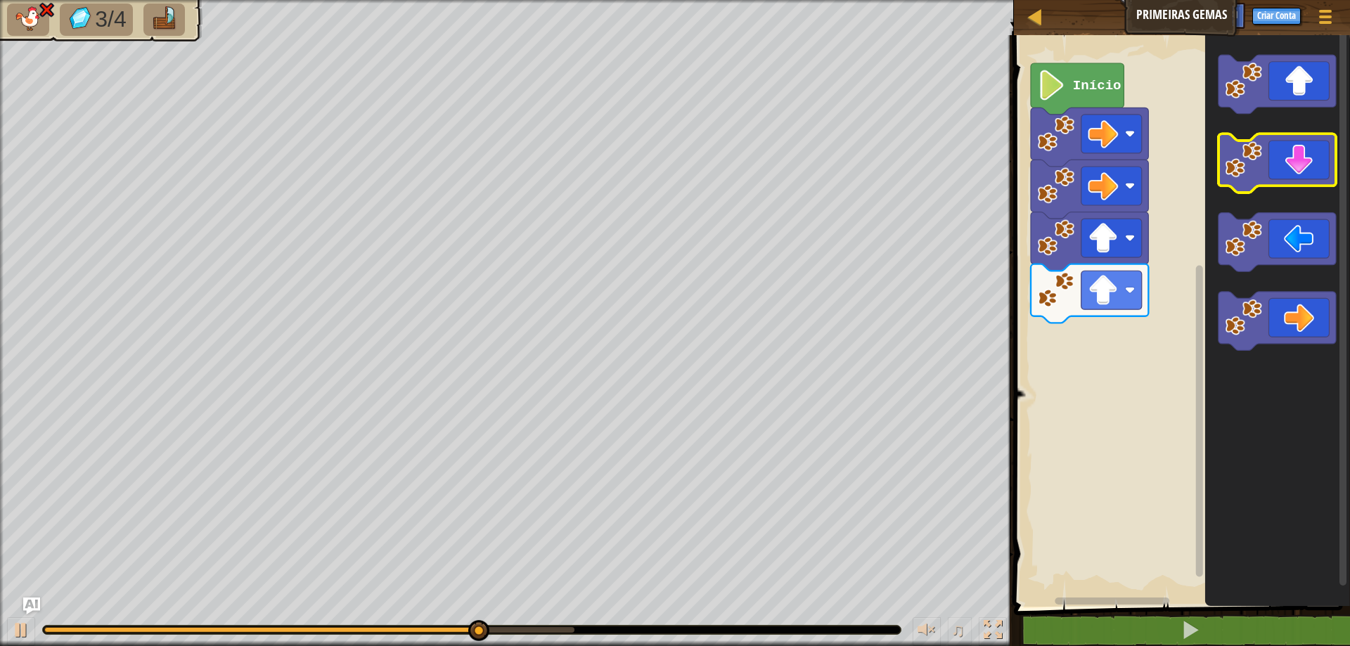
click at [1266, 159] on icon "Espaço de trabalho do Blockly" at bounding box center [1277, 163] width 117 height 59
